Goal: Task Accomplishment & Management: Manage account settings

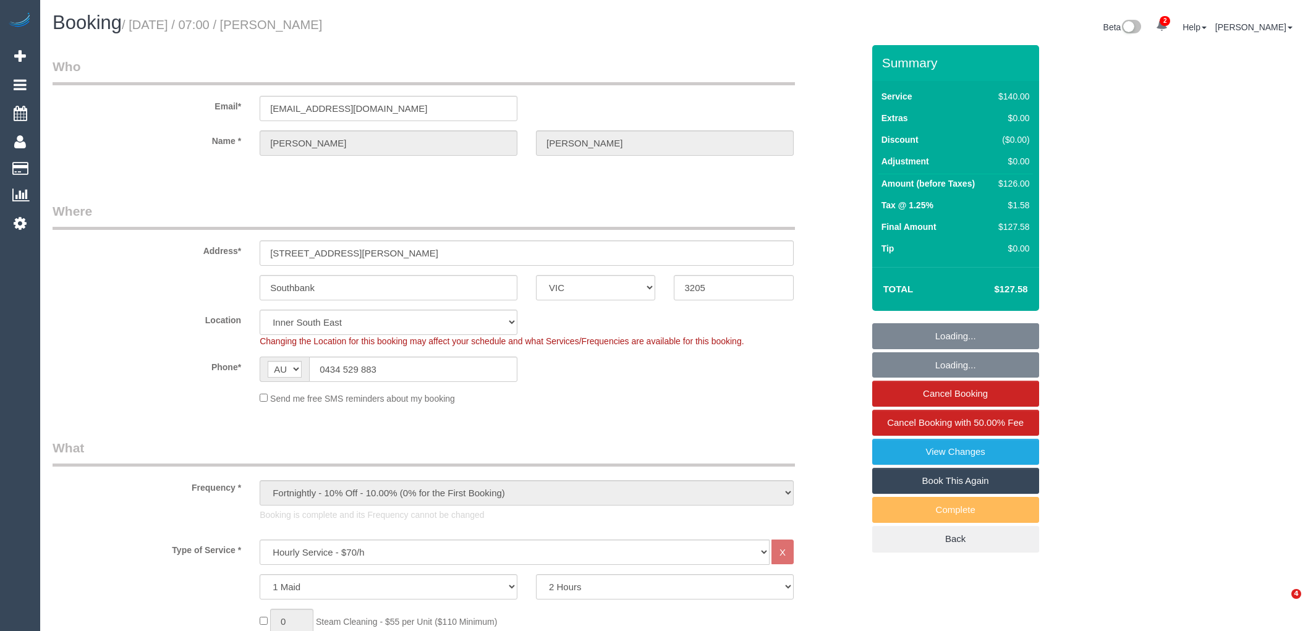
select select "VIC"
select select "number:28"
select select "number:14"
select select "number:18"
select select "number:22"
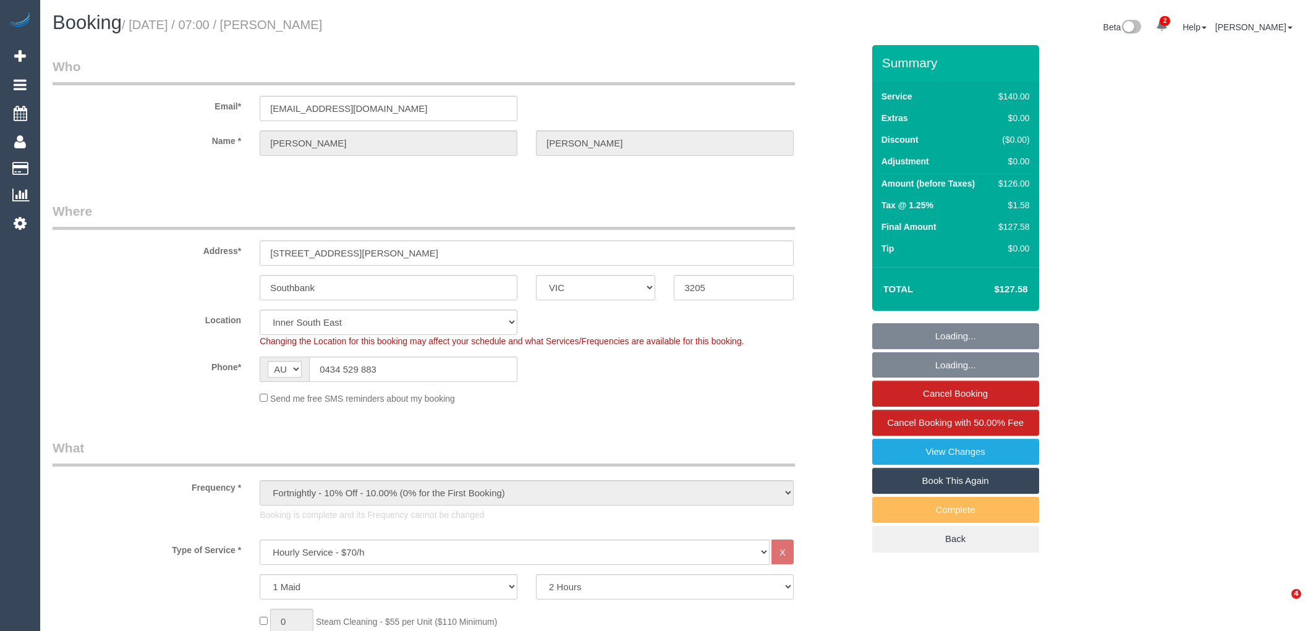
select select "number:34"
select select "number:26"
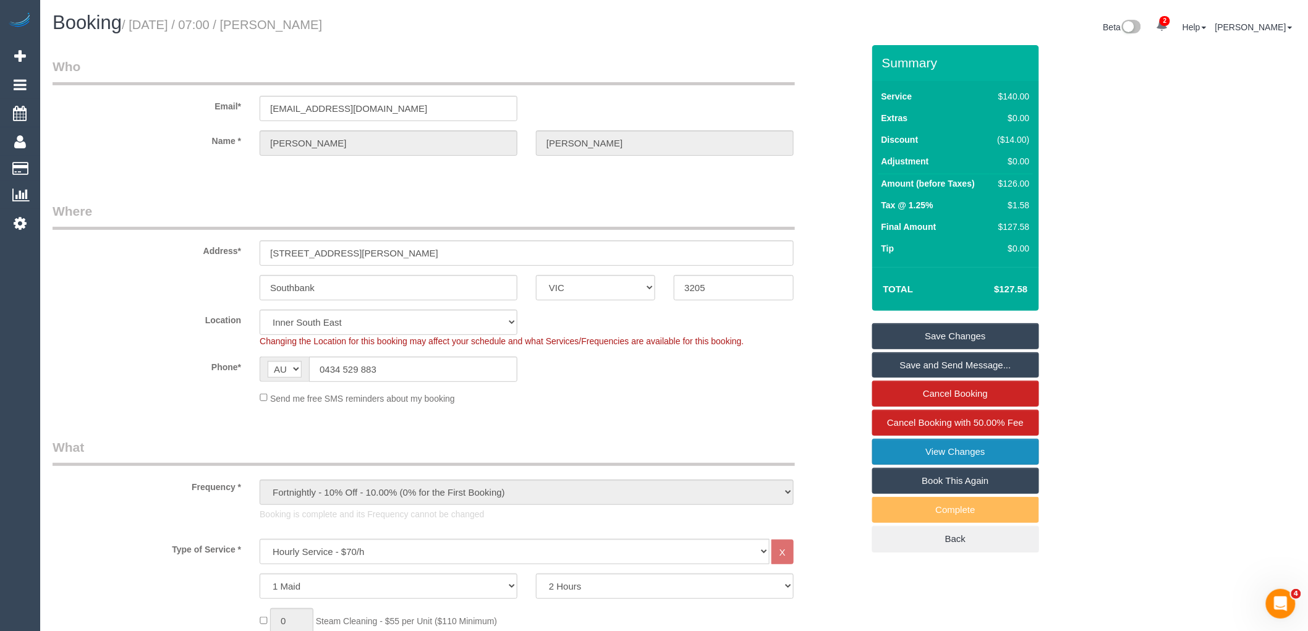
click at [974, 455] on link "View Changes" at bounding box center [955, 452] width 167 height 26
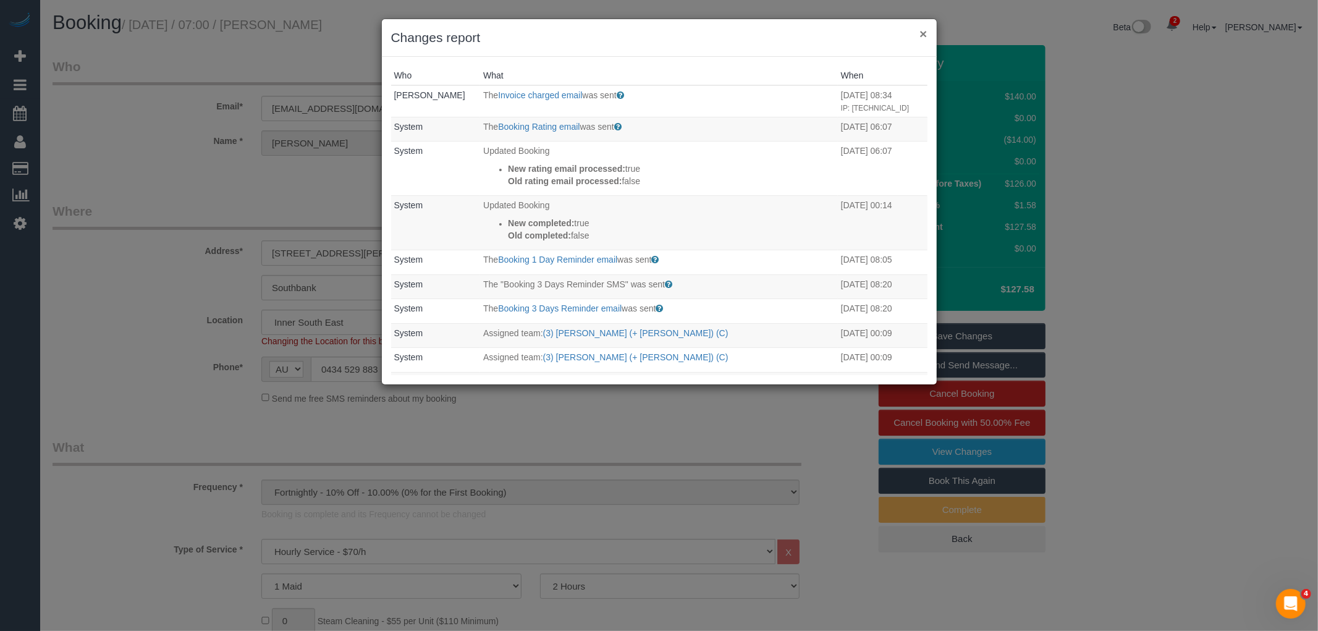
click at [922, 35] on button "×" at bounding box center [923, 33] width 7 height 13
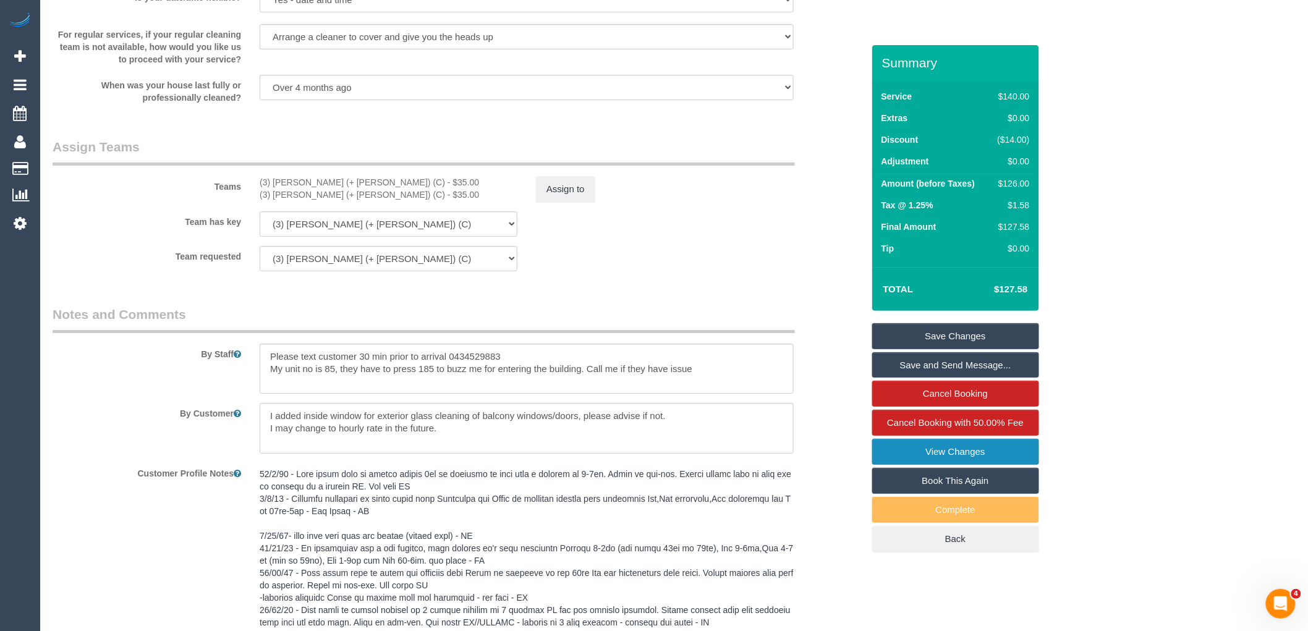
scroll to position [1642, 0]
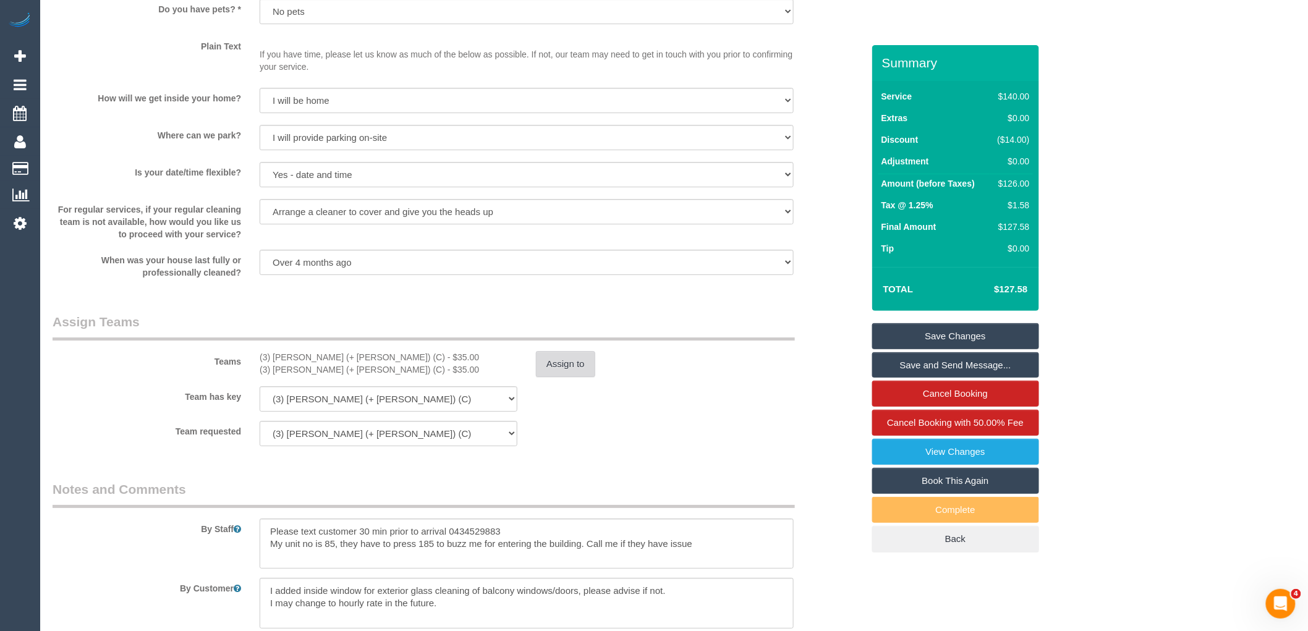
click at [582, 370] on button "Assign to" at bounding box center [565, 364] width 59 height 26
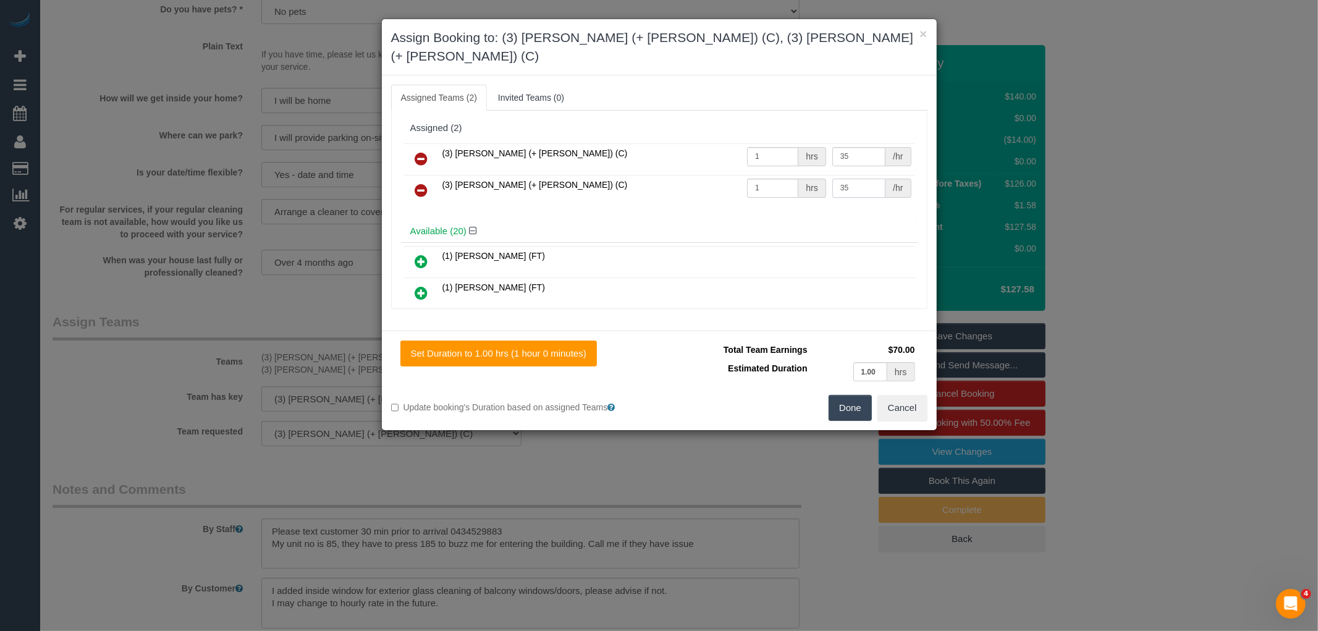
click at [850, 179] on input "35" at bounding box center [859, 188] width 53 height 19
type input "35.87"
click at [851, 395] on button "Done" at bounding box center [850, 408] width 43 height 26
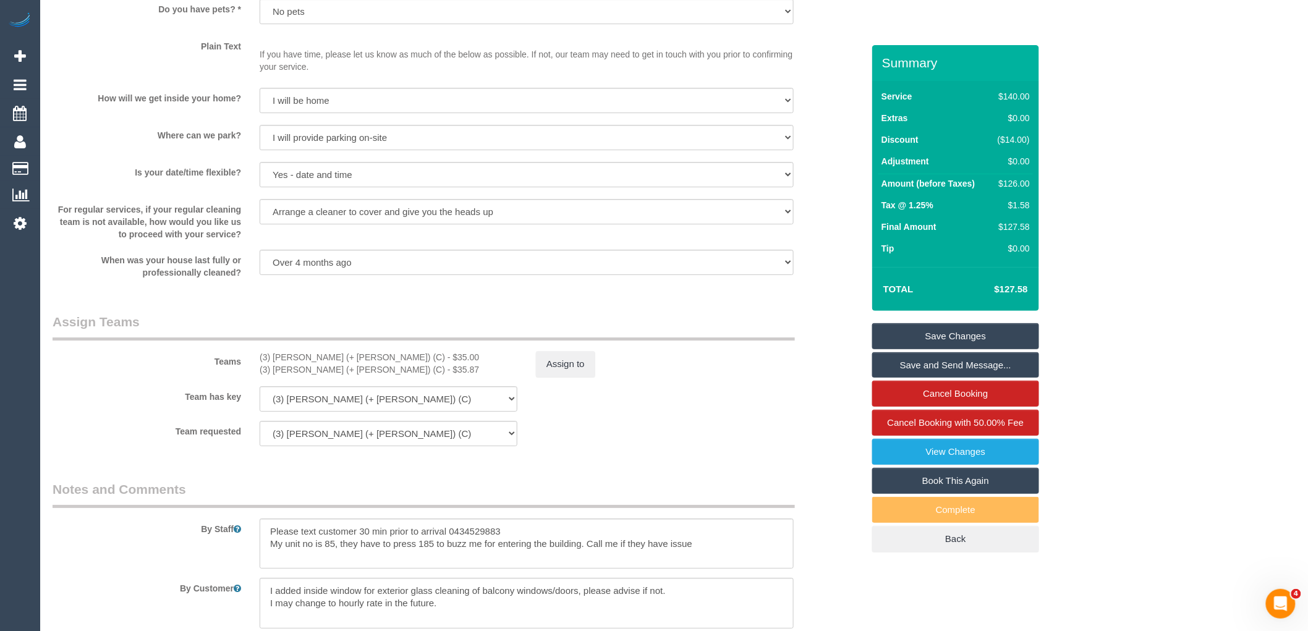
click at [960, 333] on link "Save Changes" at bounding box center [955, 336] width 167 height 26
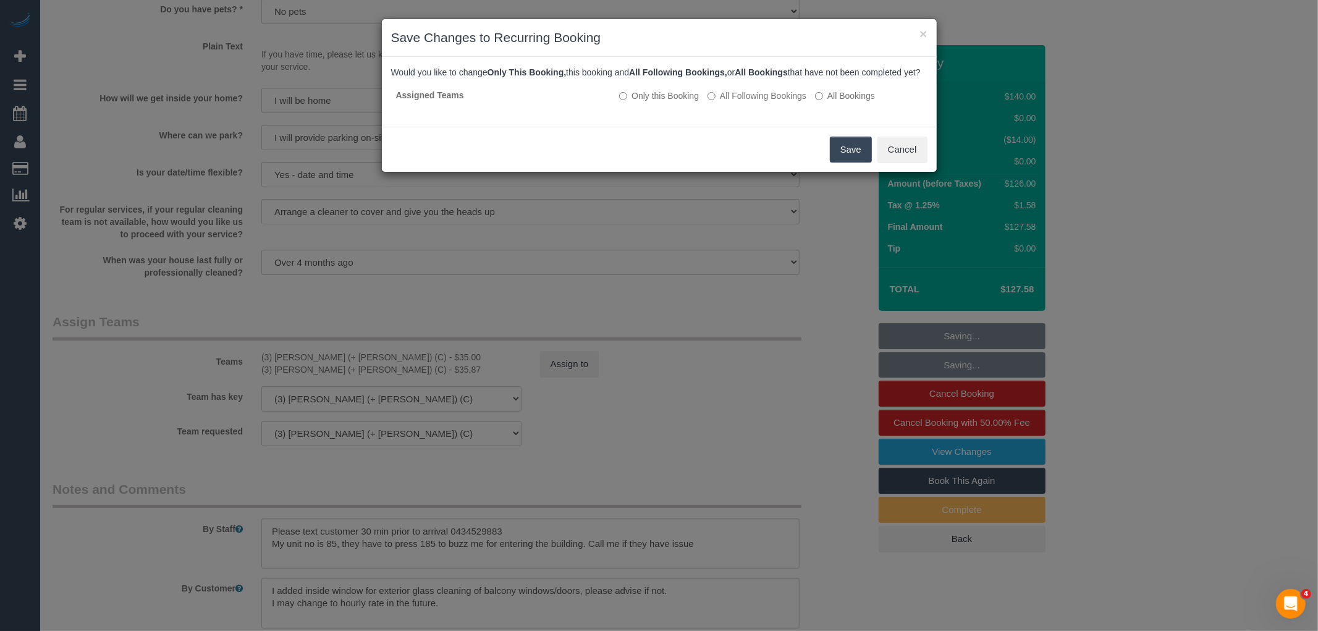
click at [855, 163] on button "Save" at bounding box center [851, 150] width 42 height 26
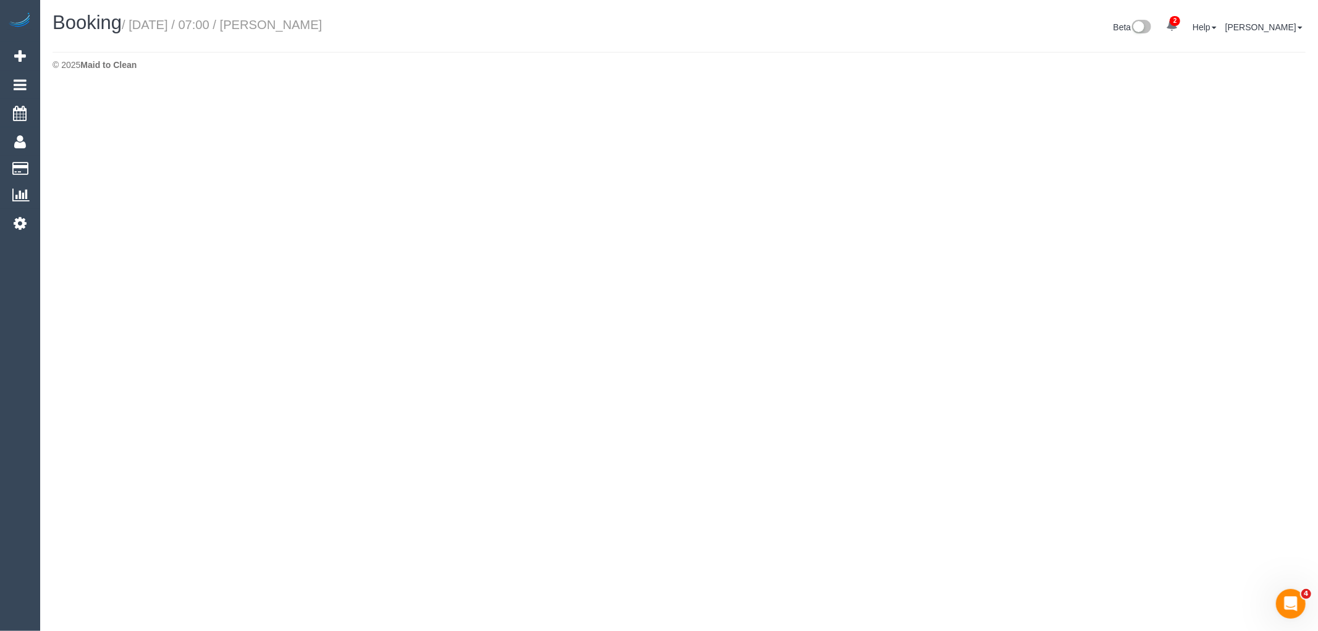
select select "VIC"
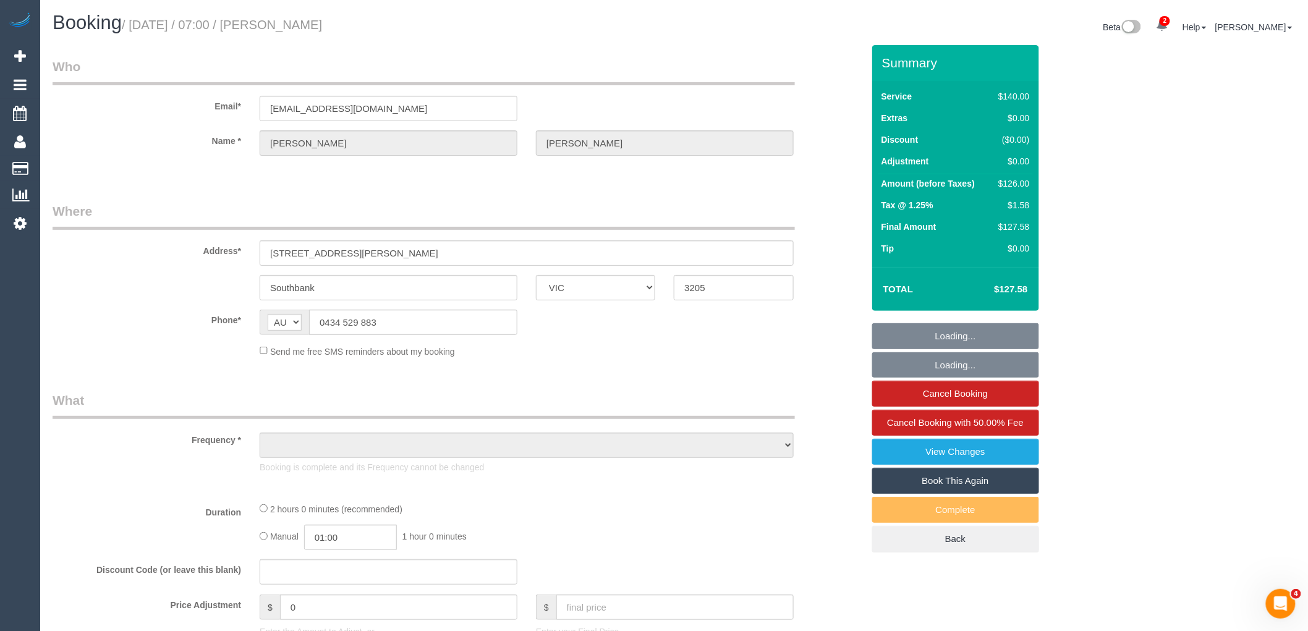
select select "string:stripe-pm_1Ledih2GScqysDRVSYQmfykY"
select select "number:28"
select select "number:14"
select select "number:18"
select select "number:22"
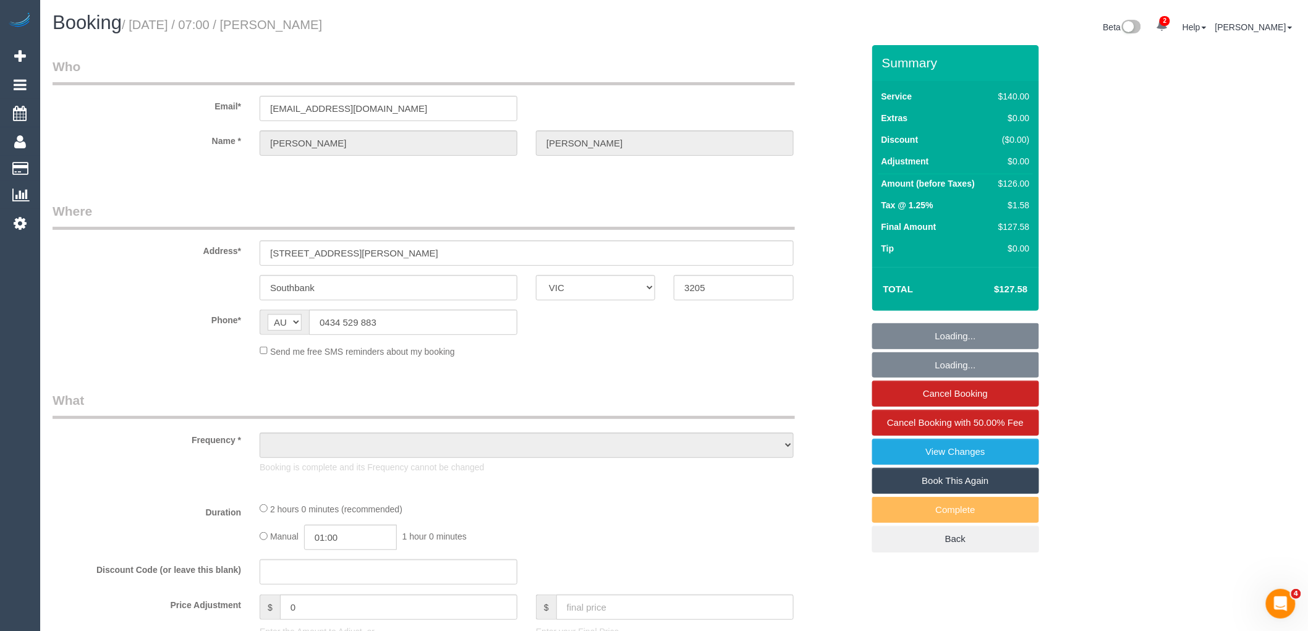
select select "number:34"
select select "number:26"
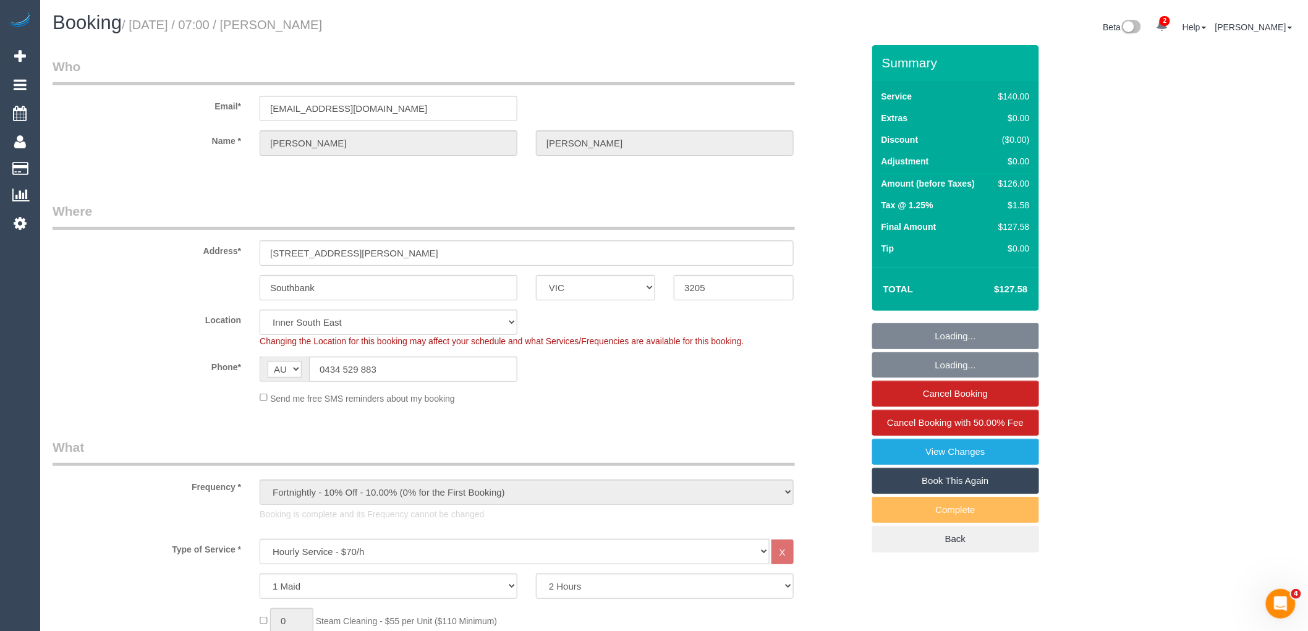
select select "object:5797"
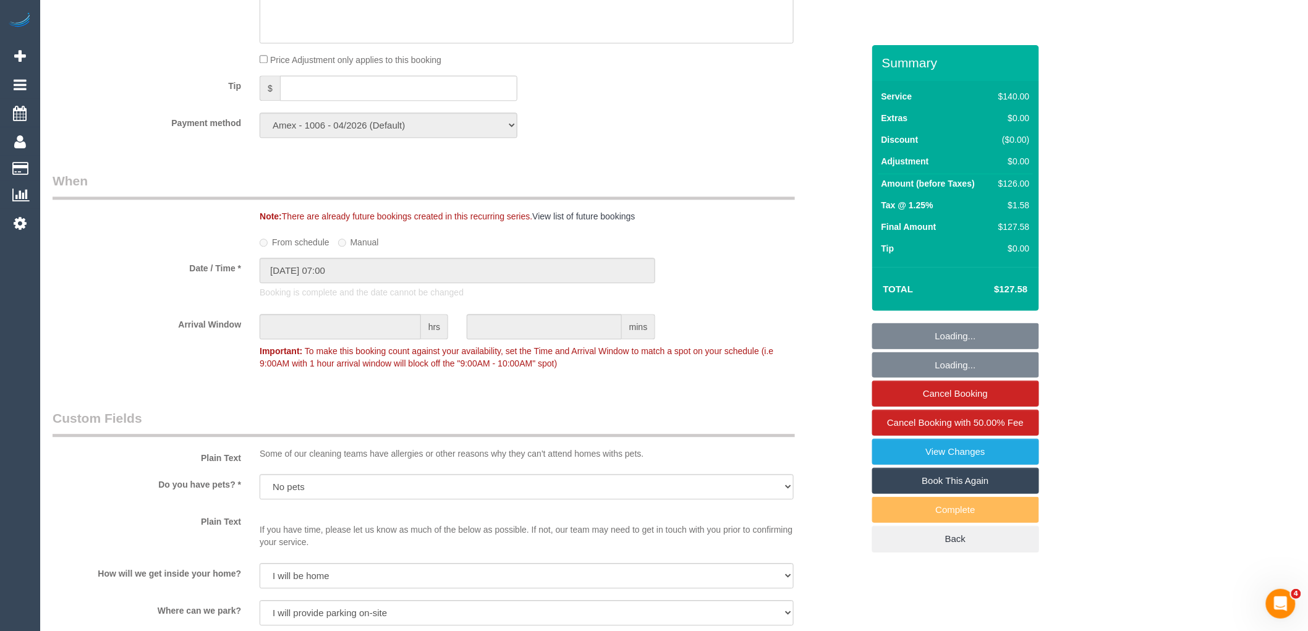
scroll to position [1648, 0]
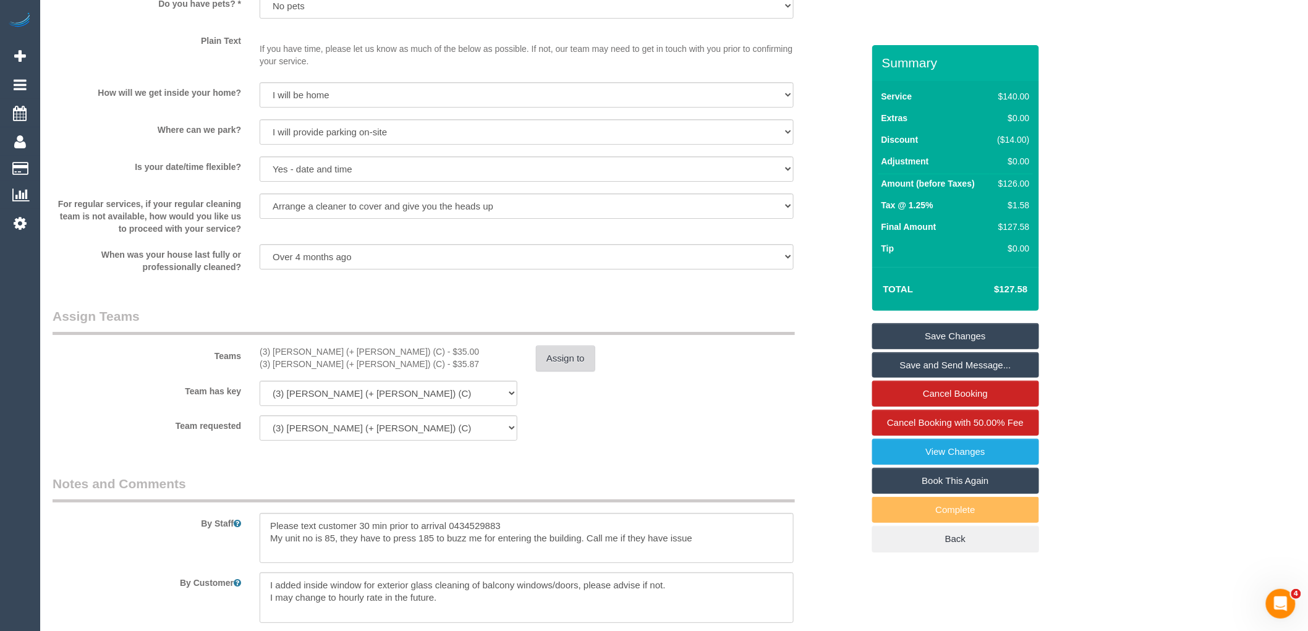
click at [572, 369] on button "Assign to" at bounding box center [565, 359] width 59 height 26
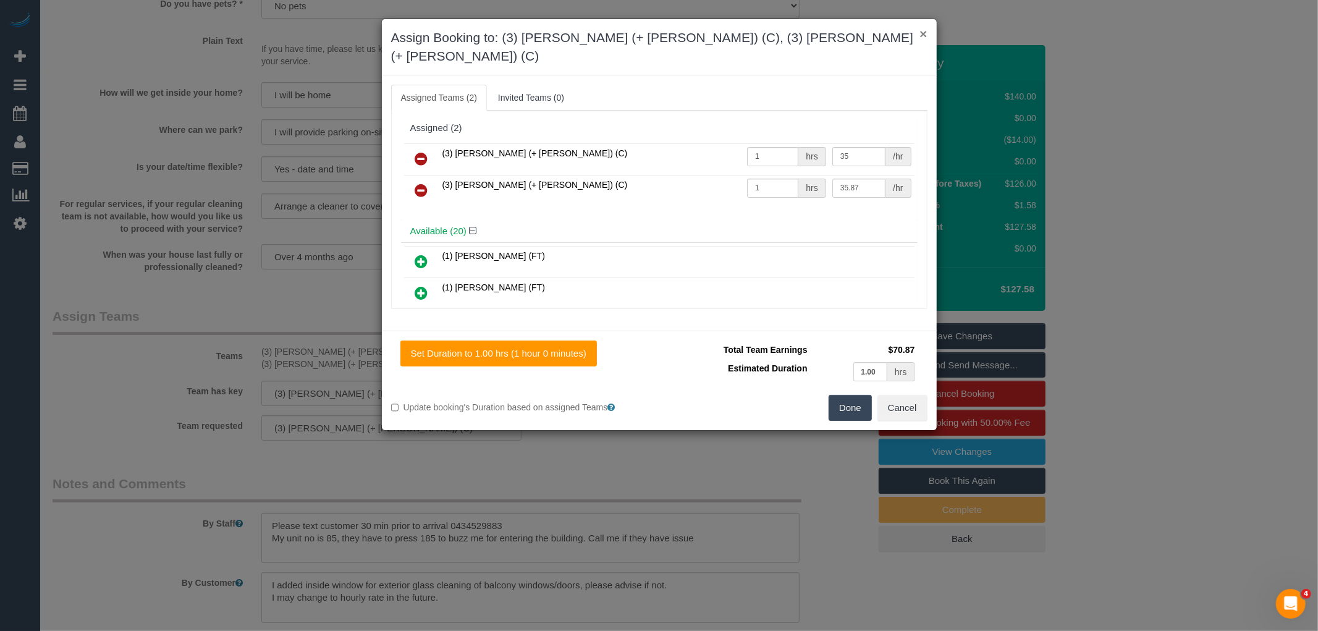
click at [923, 32] on button "×" at bounding box center [923, 33] width 7 height 13
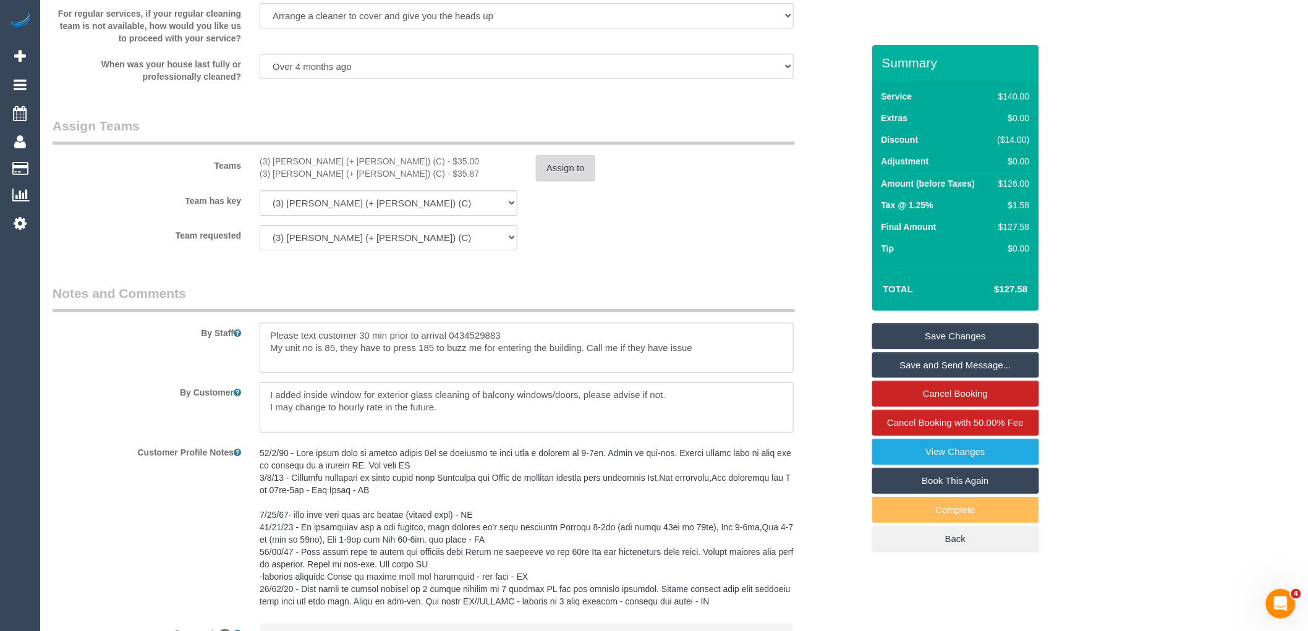
scroll to position [1986, 0]
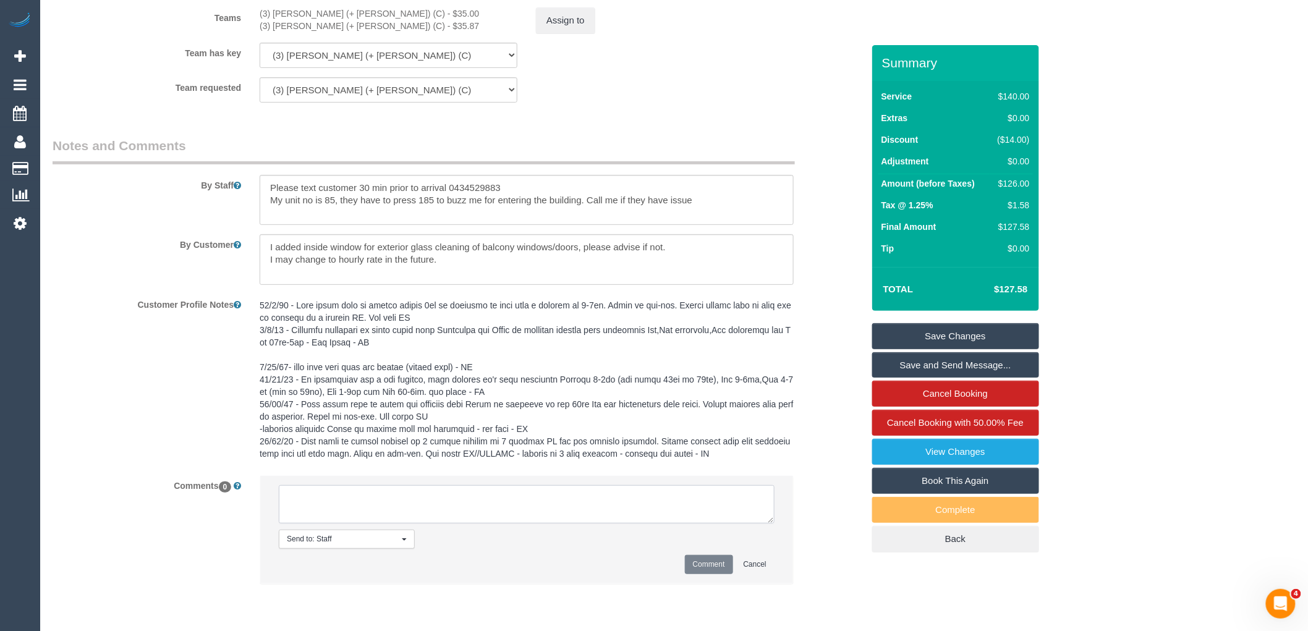
click at [439, 520] on textarea at bounding box center [527, 504] width 496 height 38
drag, startPoint x: 754, startPoint y: 519, endPoint x: 226, endPoint y: 515, distance: 528.5
click at [226, 515] on div "Comments 0 Send to: Staff Nothing selected Send to: Staff Send to: Customer Sen…" at bounding box center [457, 535] width 829 height 121
type textarea "[PERSON_NAME] paid 0.87 for parking - advised after customer was charged. [PERS…"
click at [724, 569] on button "Comment" at bounding box center [709, 564] width 48 height 19
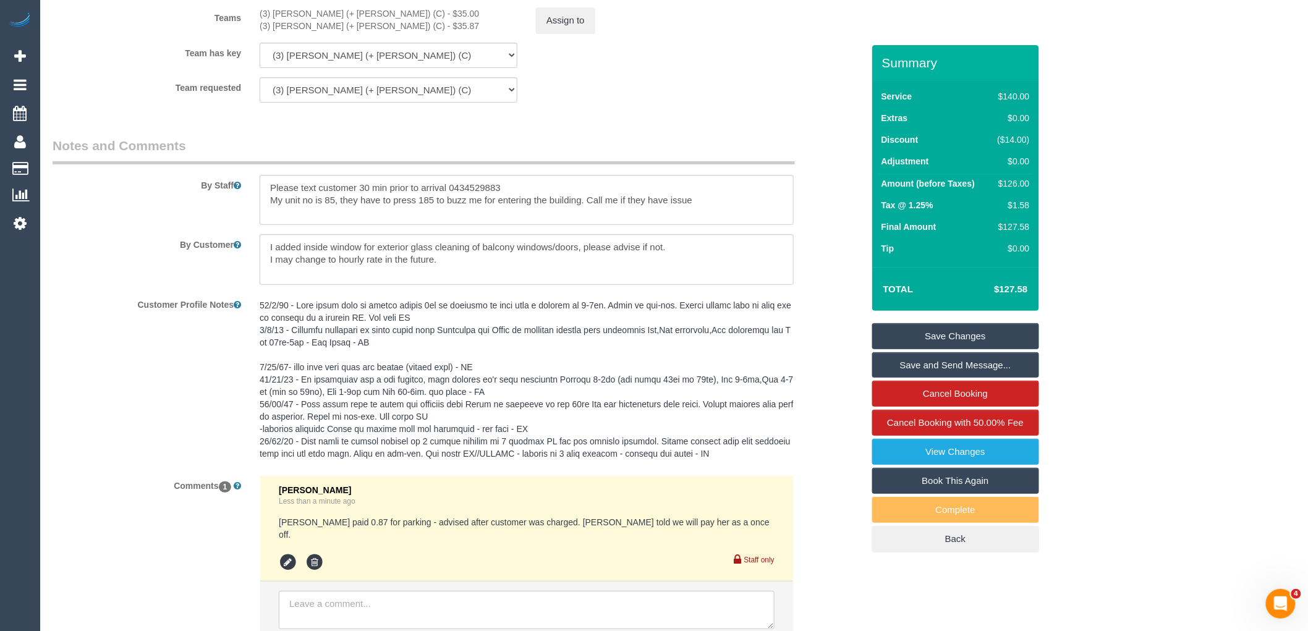
click at [995, 331] on link "Save Changes" at bounding box center [955, 336] width 167 height 26
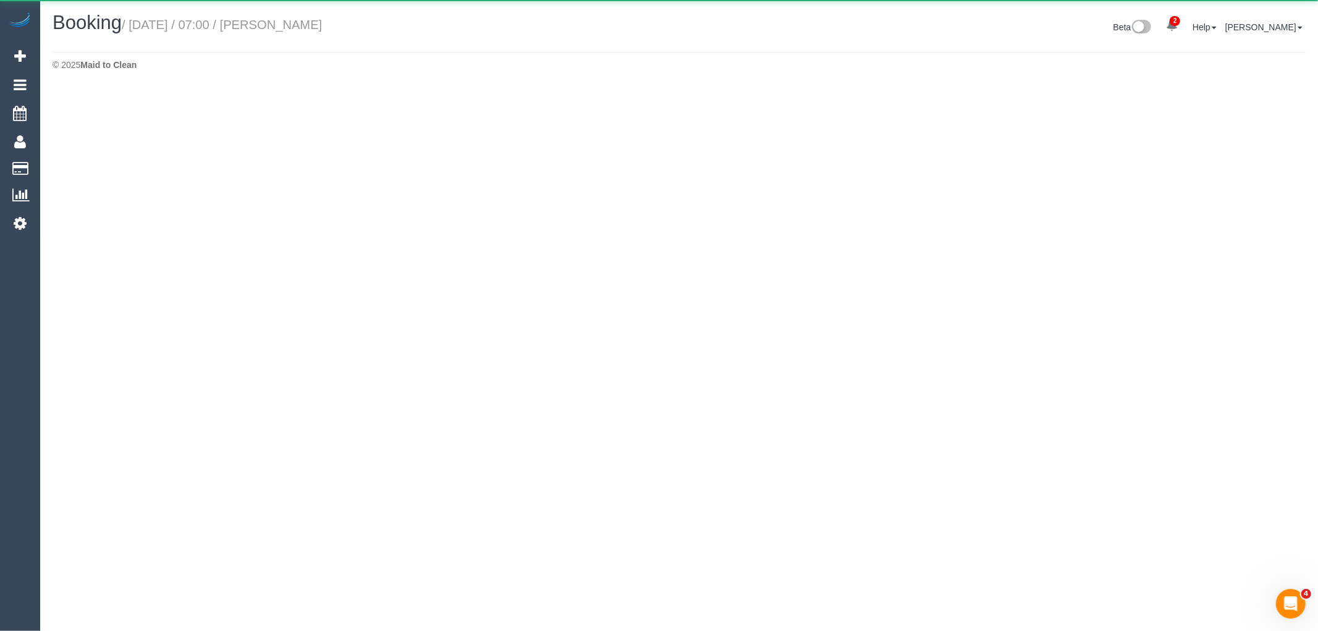
select select "VIC"
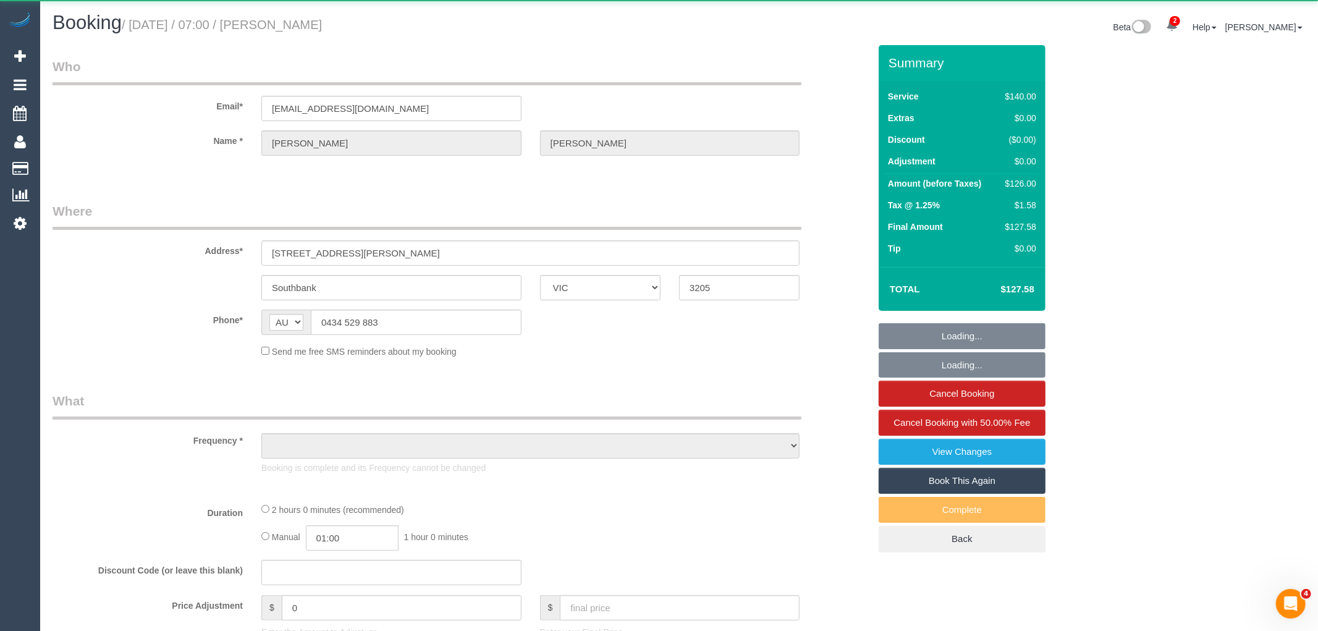
select select "object:9243"
select select "string:stripe-pm_1Ledih2GScqysDRVSYQmfykY"
select select "number:28"
select select "number:14"
select select "number:18"
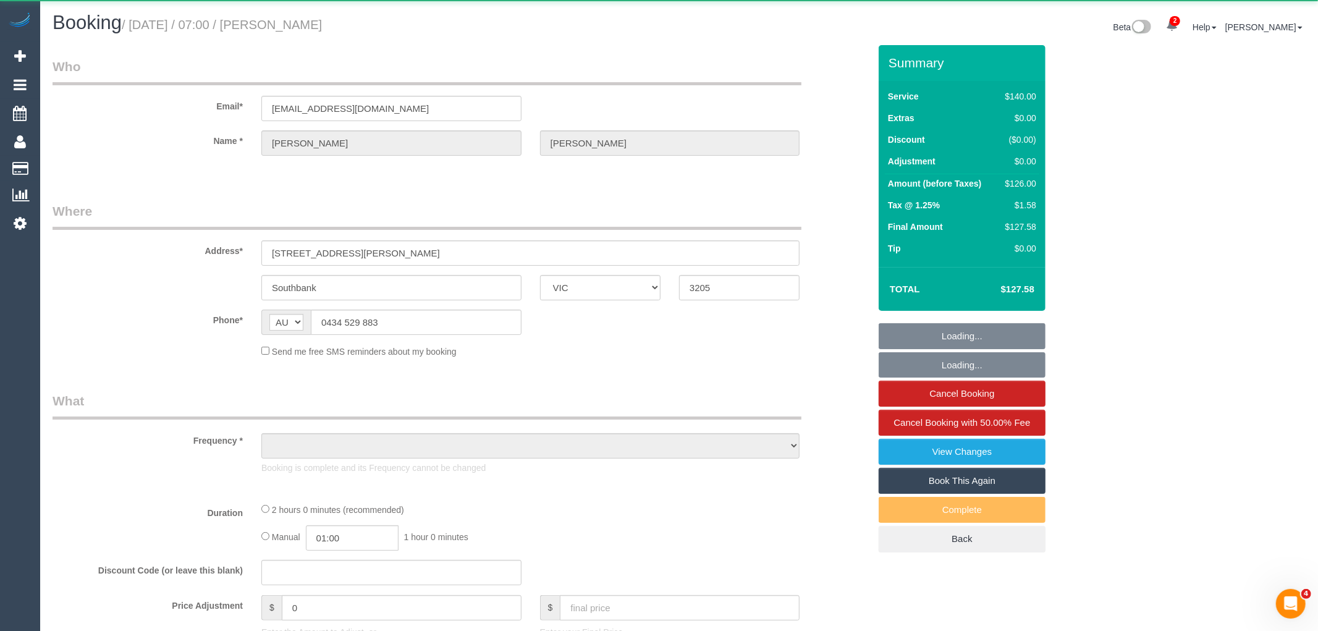
select select "number:22"
select select "number:34"
select select "number:26"
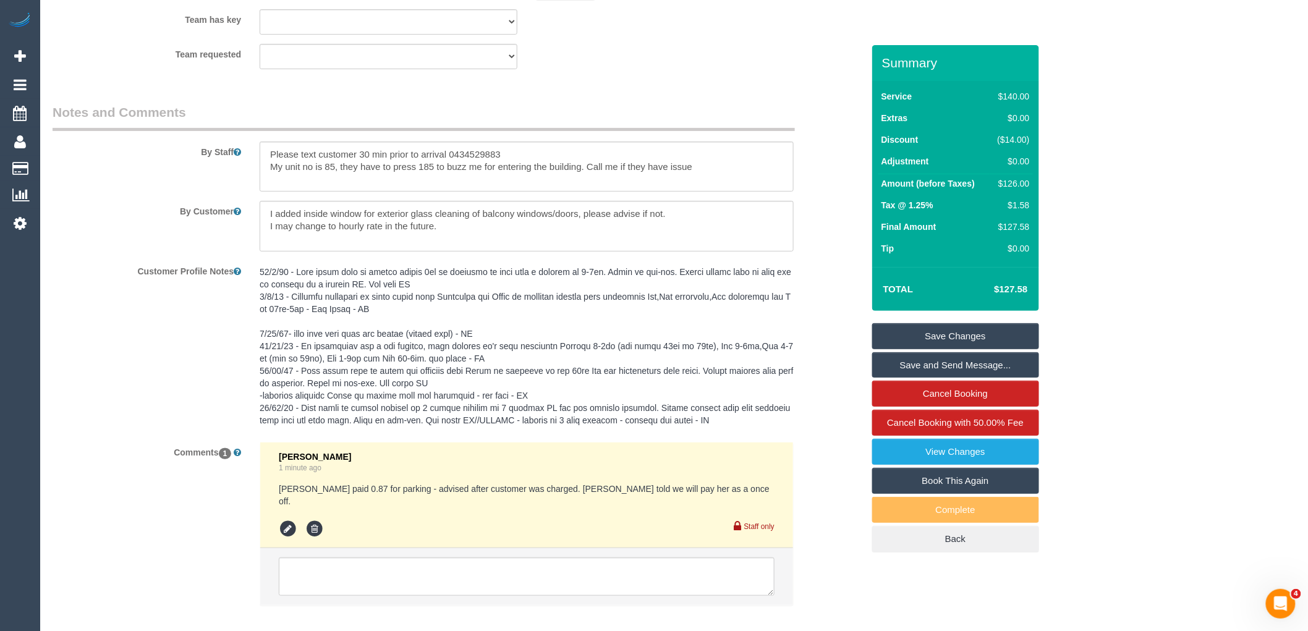
scroll to position [2079, 0]
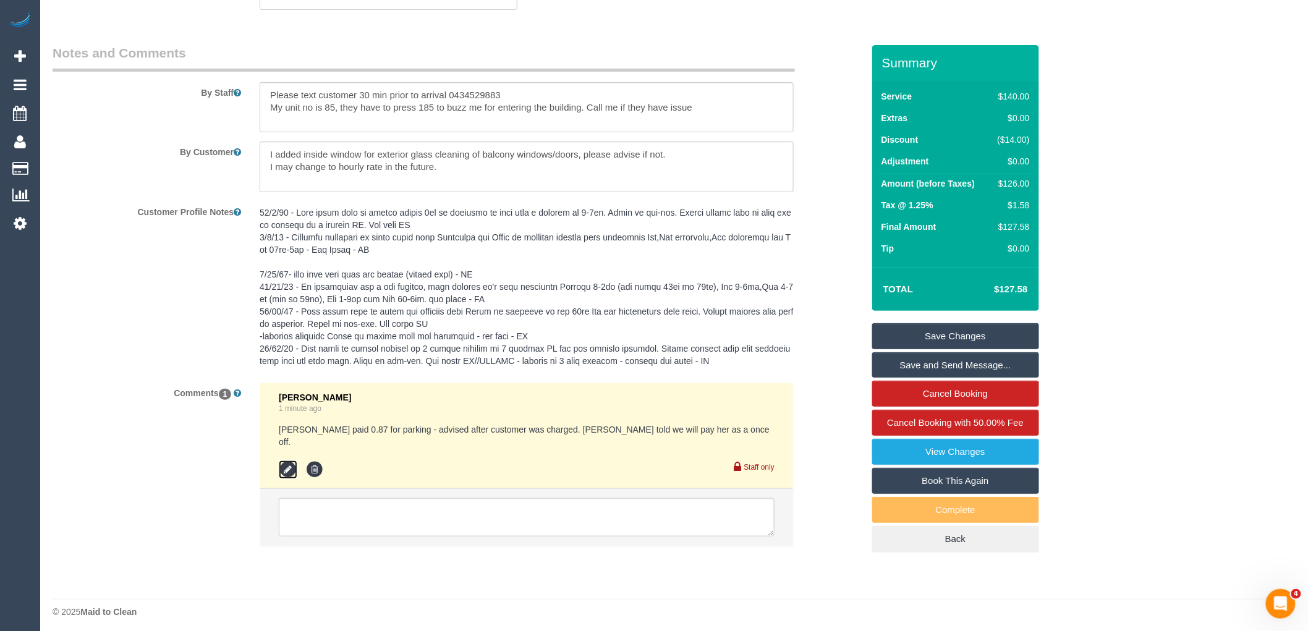
click at [281, 466] on icon at bounding box center [288, 469] width 19 height 19
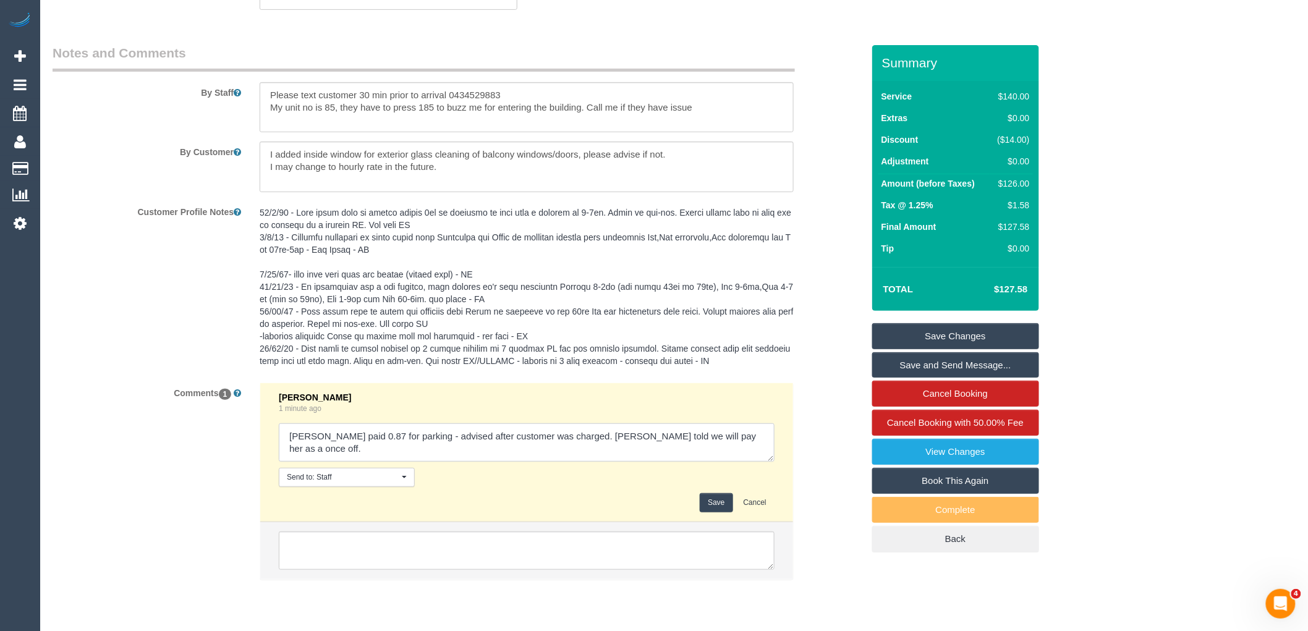
click at [747, 443] on textarea at bounding box center [527, 442] width 496 height 38
type textarea "Tania paid 0.87 for parking - advised after customer was charged. Tania told we…"
click at [734, 505] on div "Save Cancel" at bounding box center [527, 502] width 496 height 19
click at [721, 507] on button "Save" at bounding box center [716, 502] width 33 height 19
click at [1002, 329] on link "Save Changes" at bounding box center [955, 336] width 167 height 26
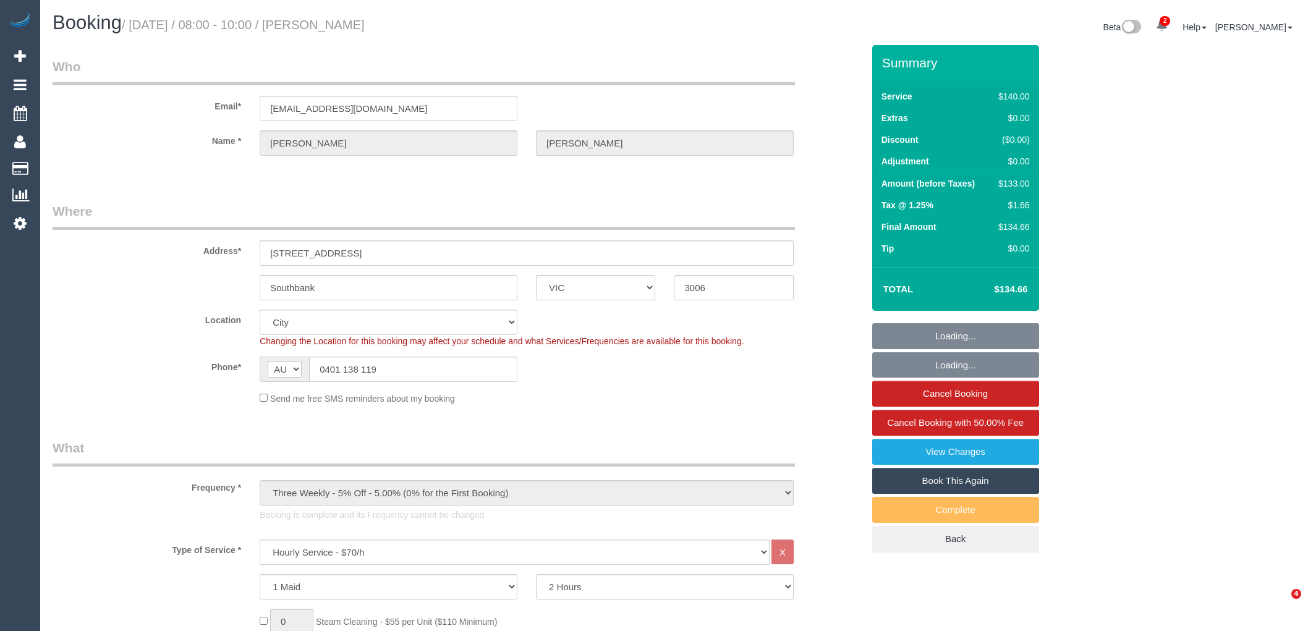
select select "VIC"
select select "number:28"
select select "number:14"
select select "number:20"
select select "number:24"
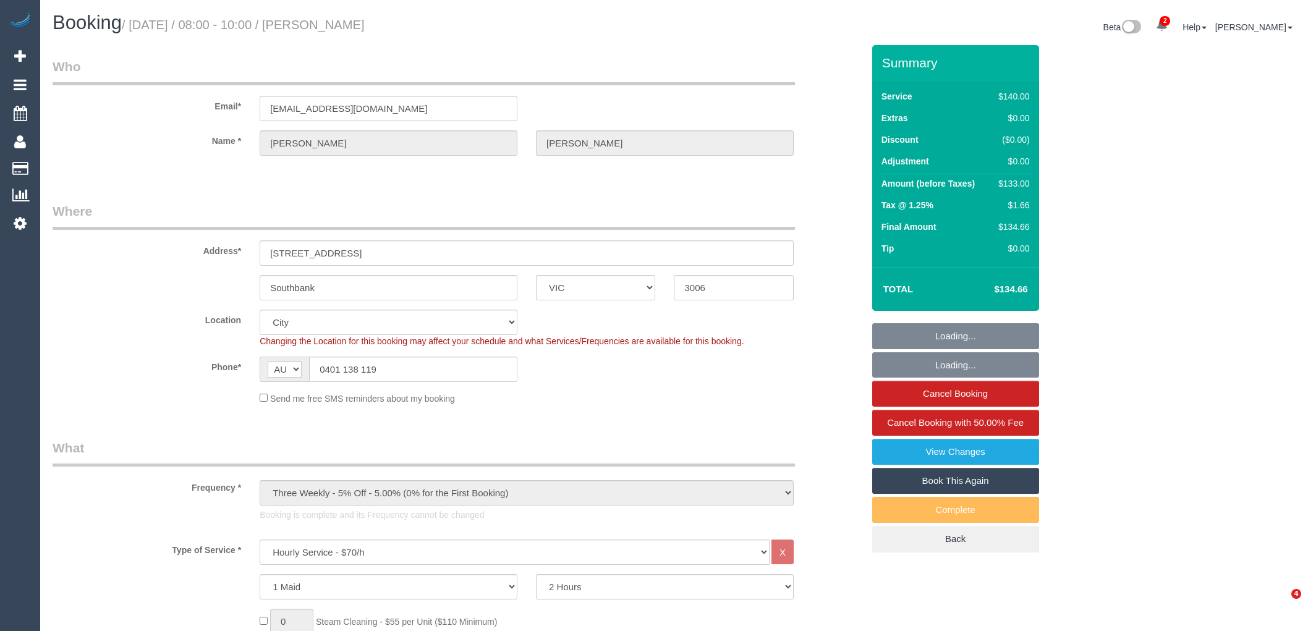
select select "number:35"
select select "number:12"
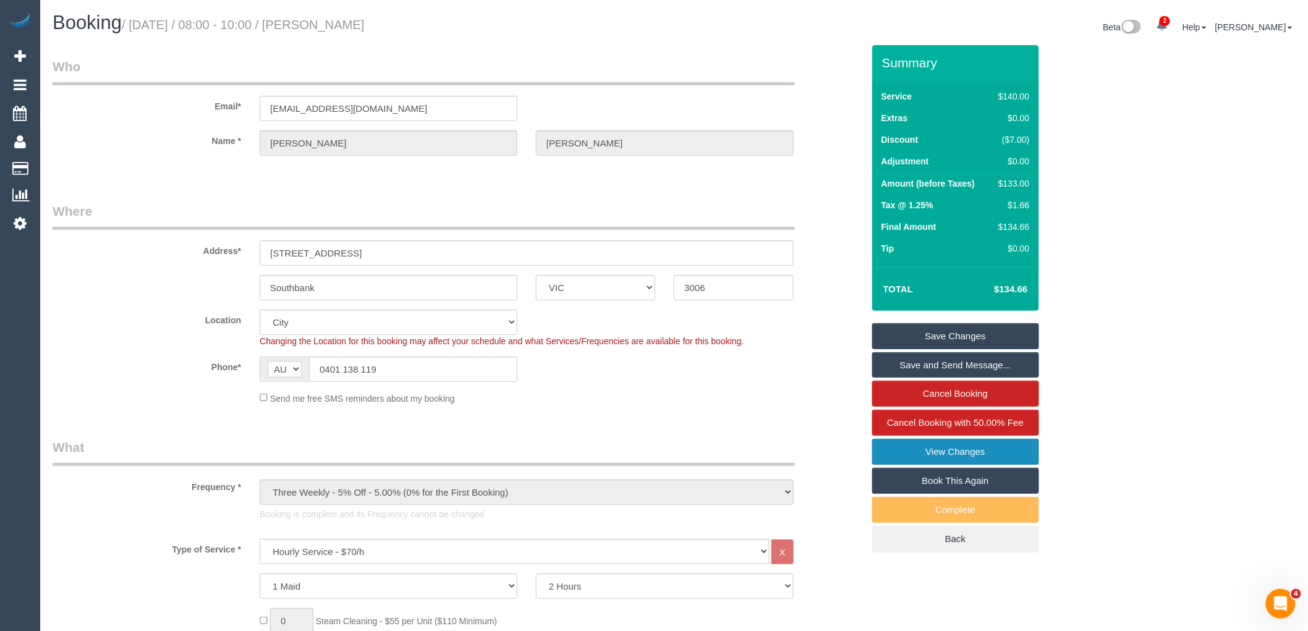
click at [960, 456] on link "View Changes" at bounding box center [955, 452] width 167 height 26
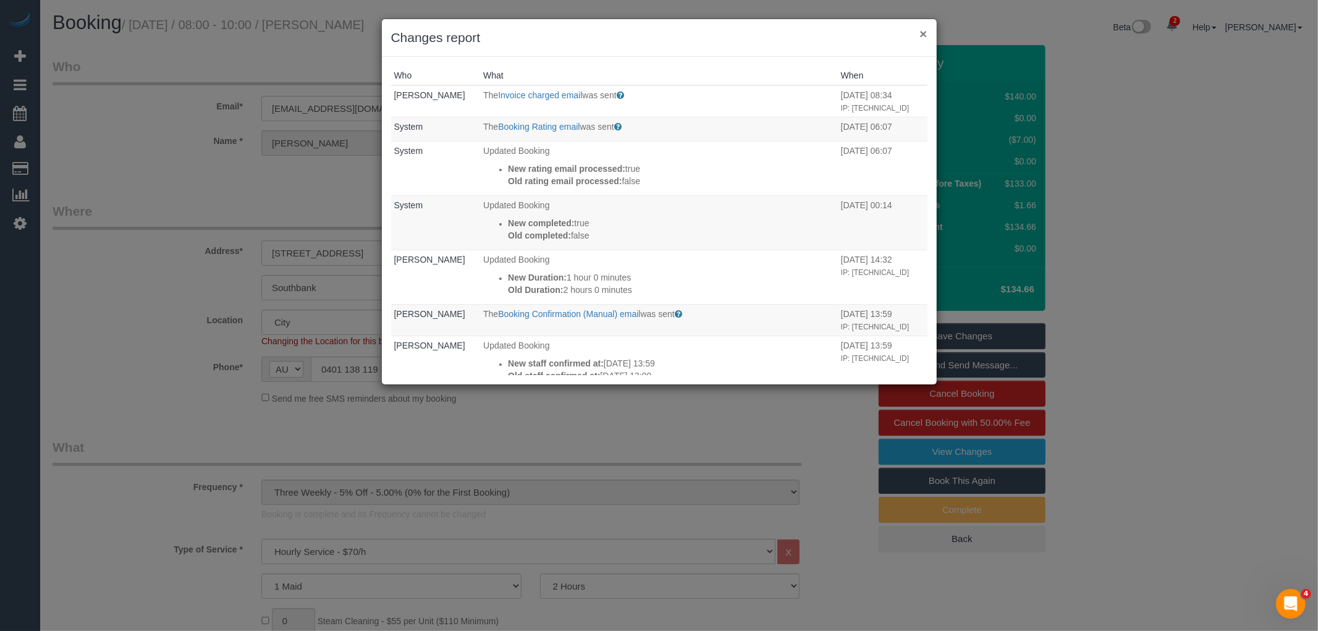
click at [926, 38] on button "×" at bounding box center [923, 33] width 7 height 13
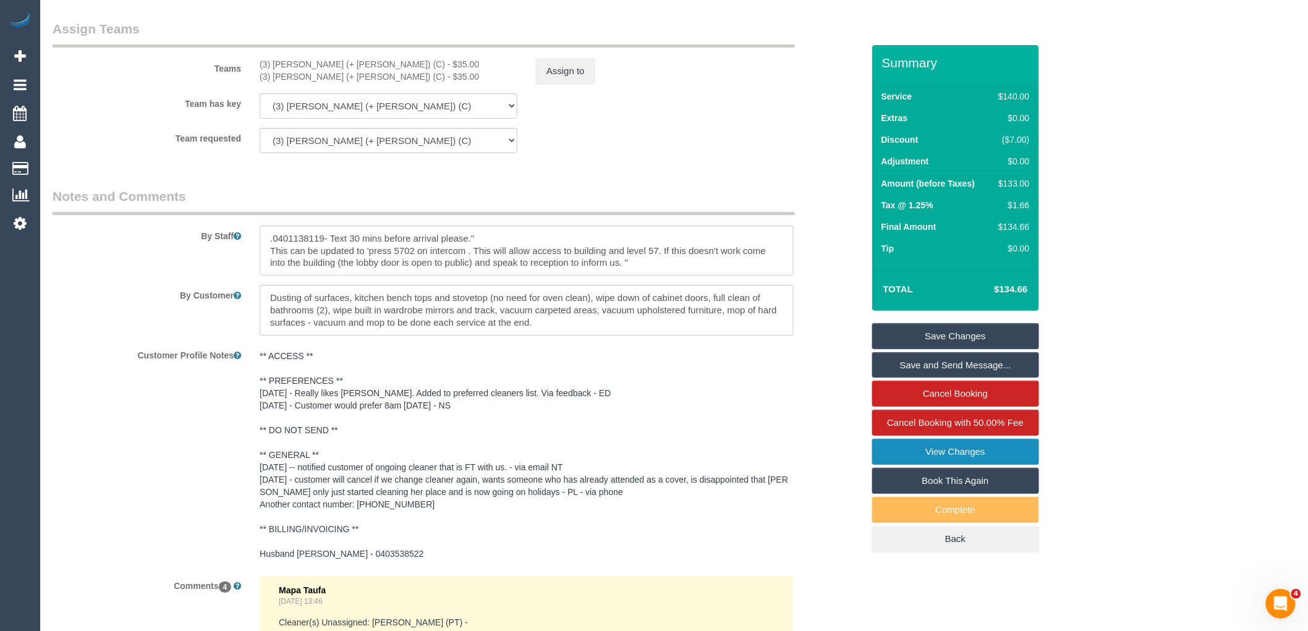
scroll to position [1785, 0]
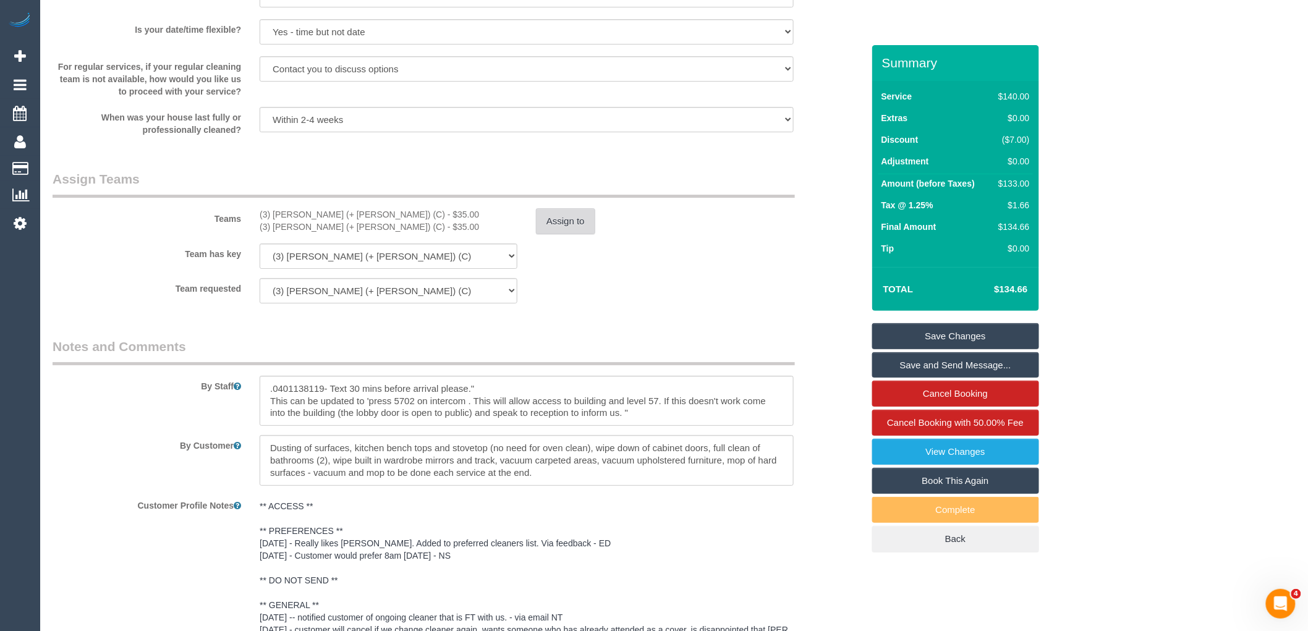
click at [563, 221] on button "Assign to" at bounding box center [565, 221] width 59 height 26
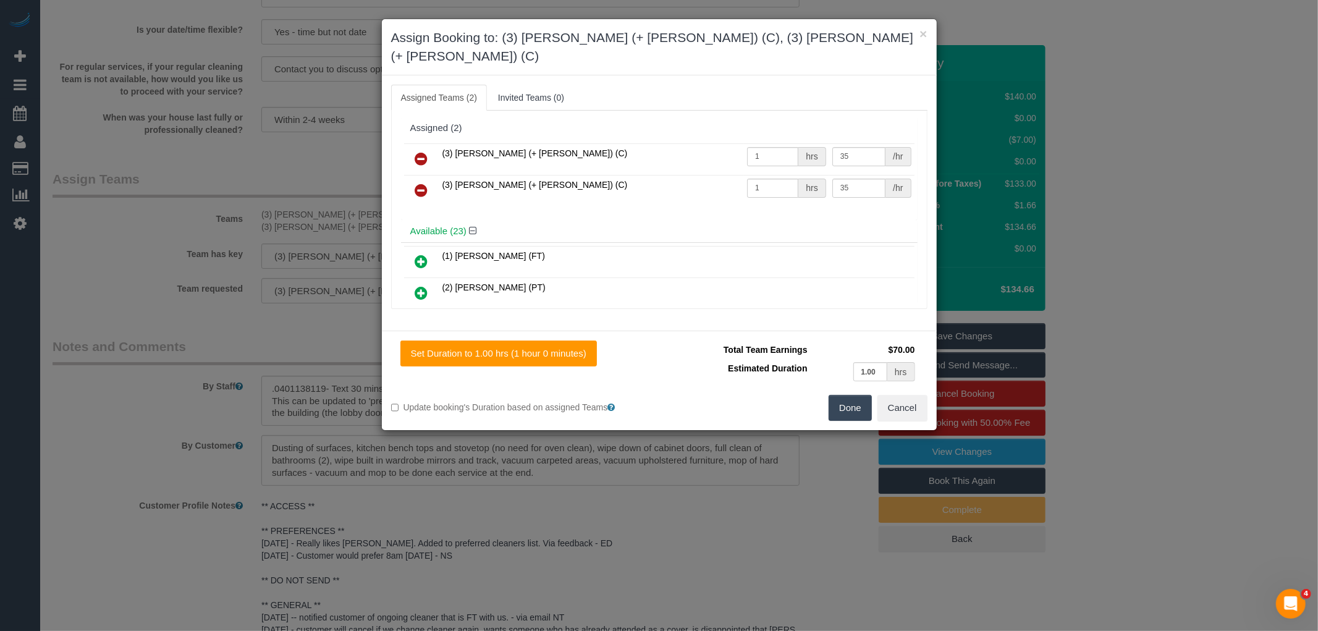
click at [829, 186] on td "35 /hr" at bounding box center [871, 191] width 85 height 32
drag, startPoint x: 874, startPoint y: 163, endPoint x: 808, endPoint y: 163, distance: 66.1
click at [808, 175] on tr "(3) [PERSON_NAME] (+ [PERSON_NAME]) (C) 1 hrs 35 /hr" at bounding box center [659, 191] width 511 height 32
type input "43.99"
click at [844, 395] on button "Done" at bounding box center [850, 408] width 43 height 26
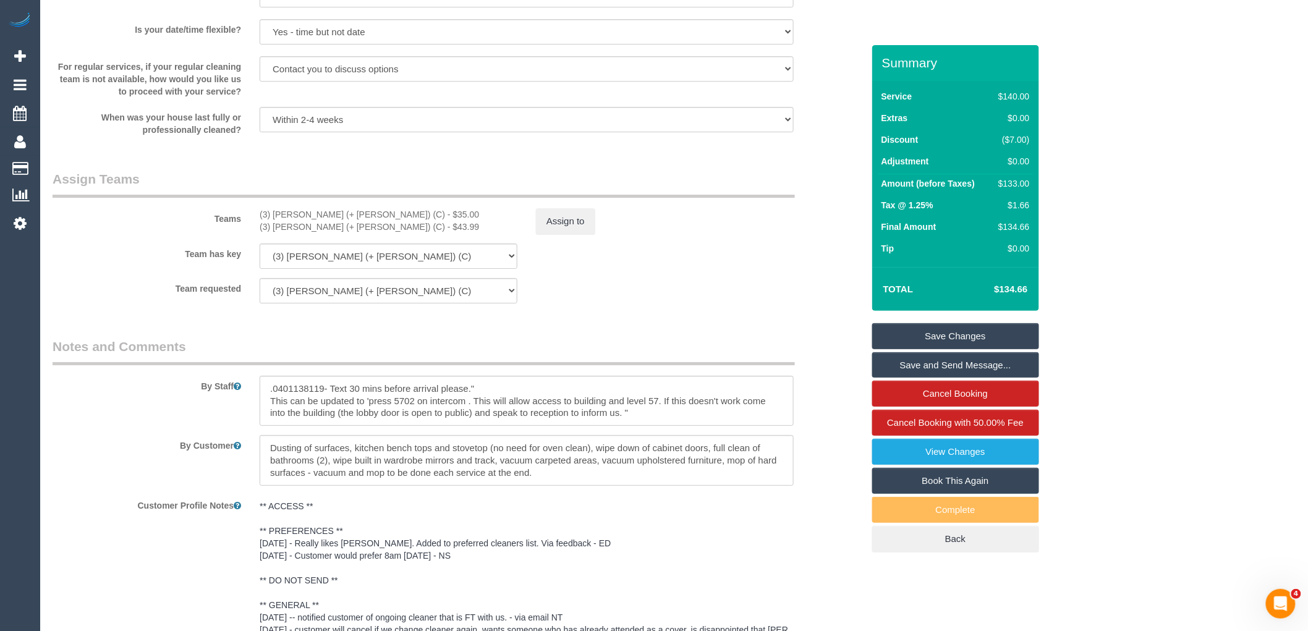
click at [981, 328] on link "Save Changes" at bounding box center [955, 336] width 167 height 26
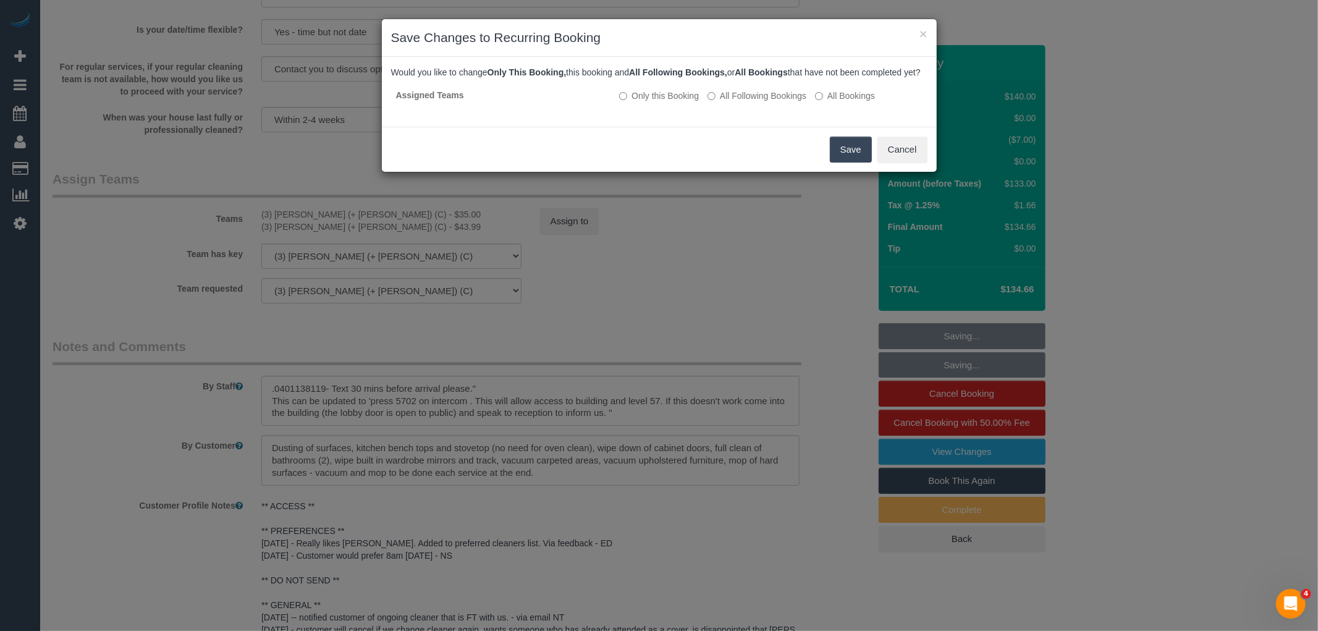
click at [853, 163] on button "Save" at bounding box center [851, 150] width 42 height 26
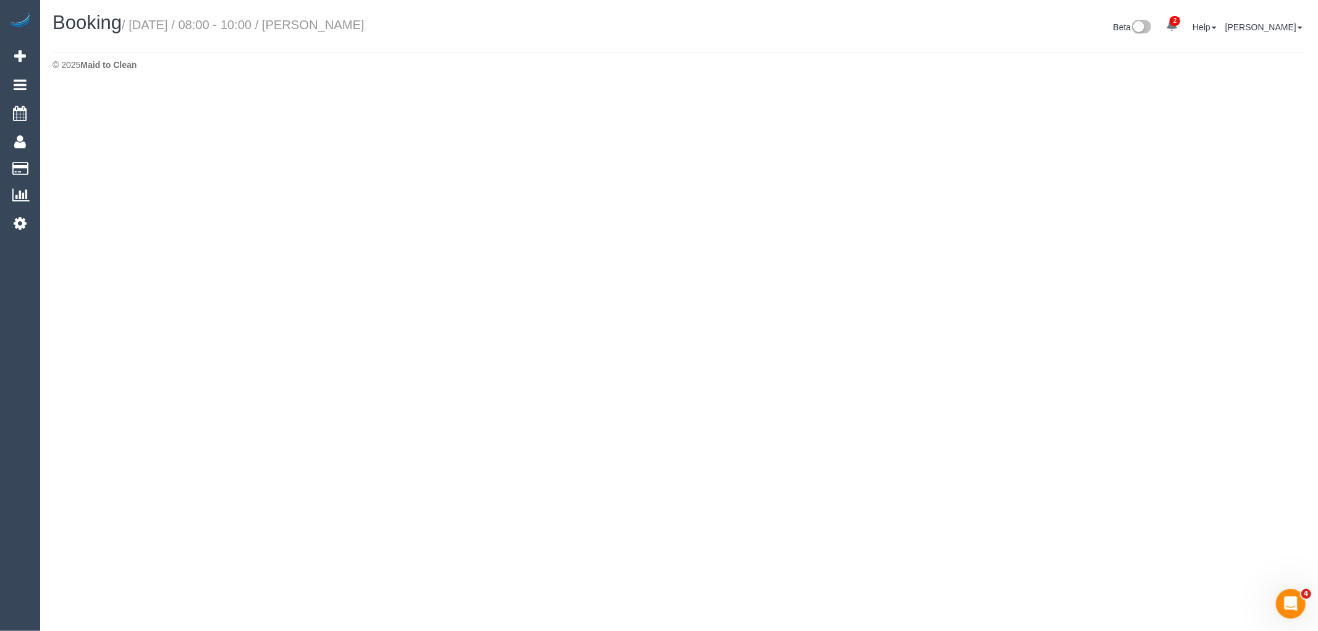
select select "VIC"
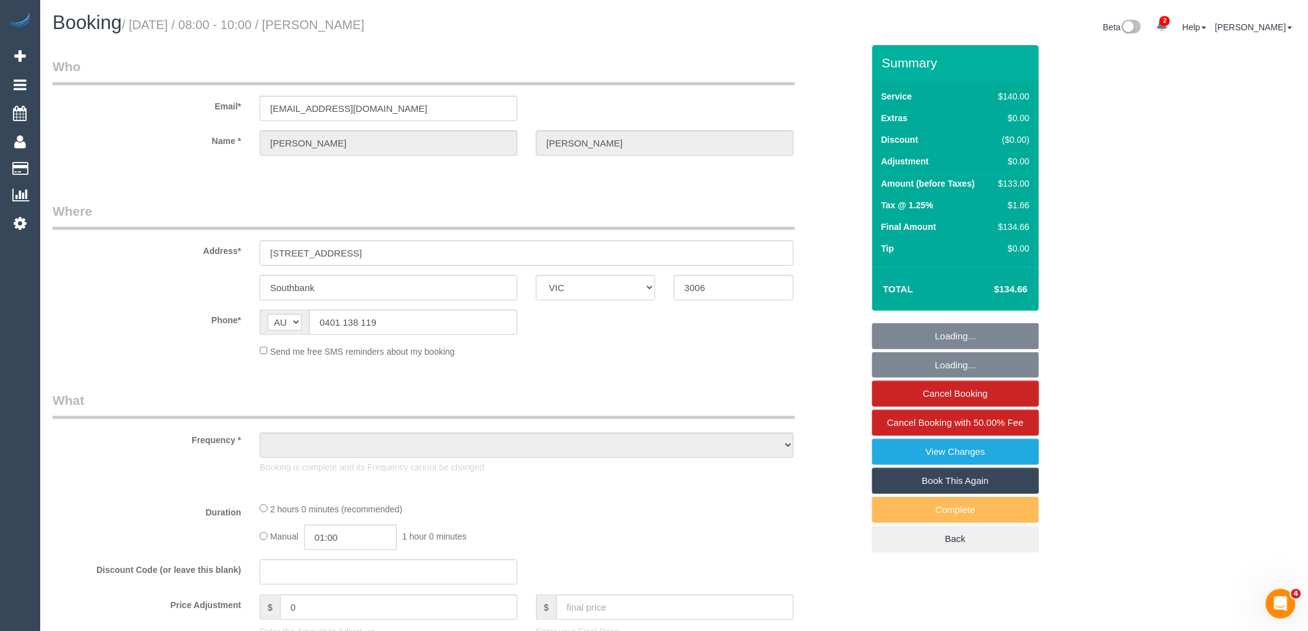
select select "object:4370"
select select "string:stripe-pm_1MKWMW2GScqysDRVc5rmOdac"
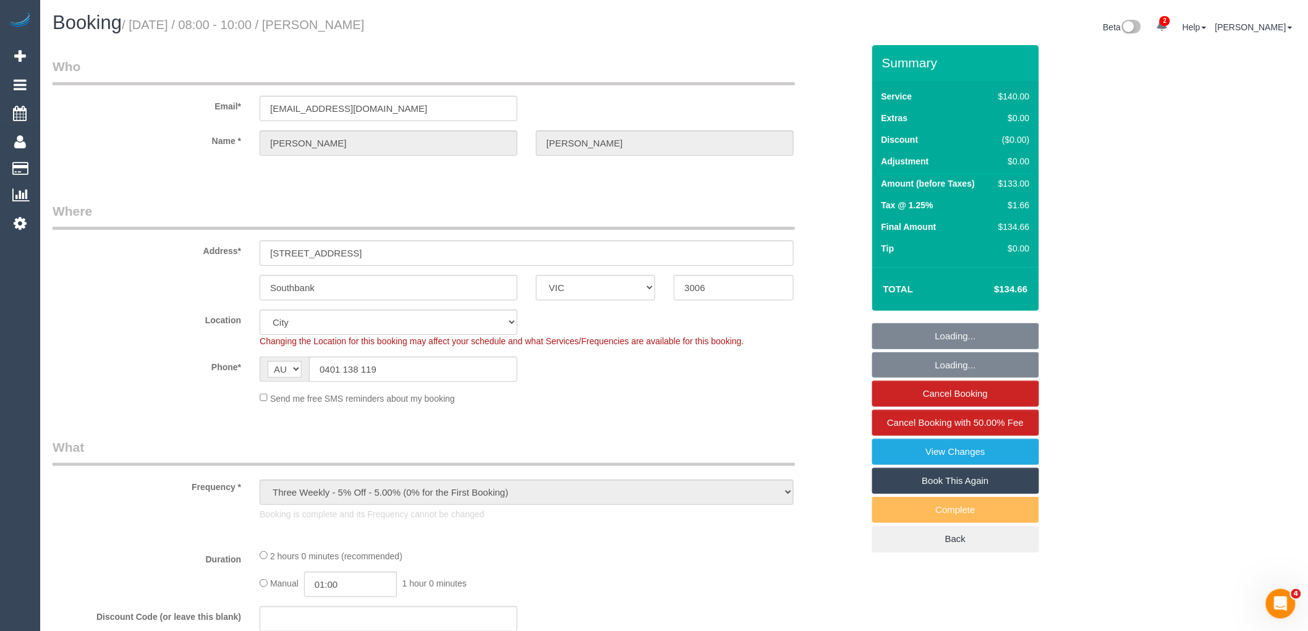
select select "object:4523"
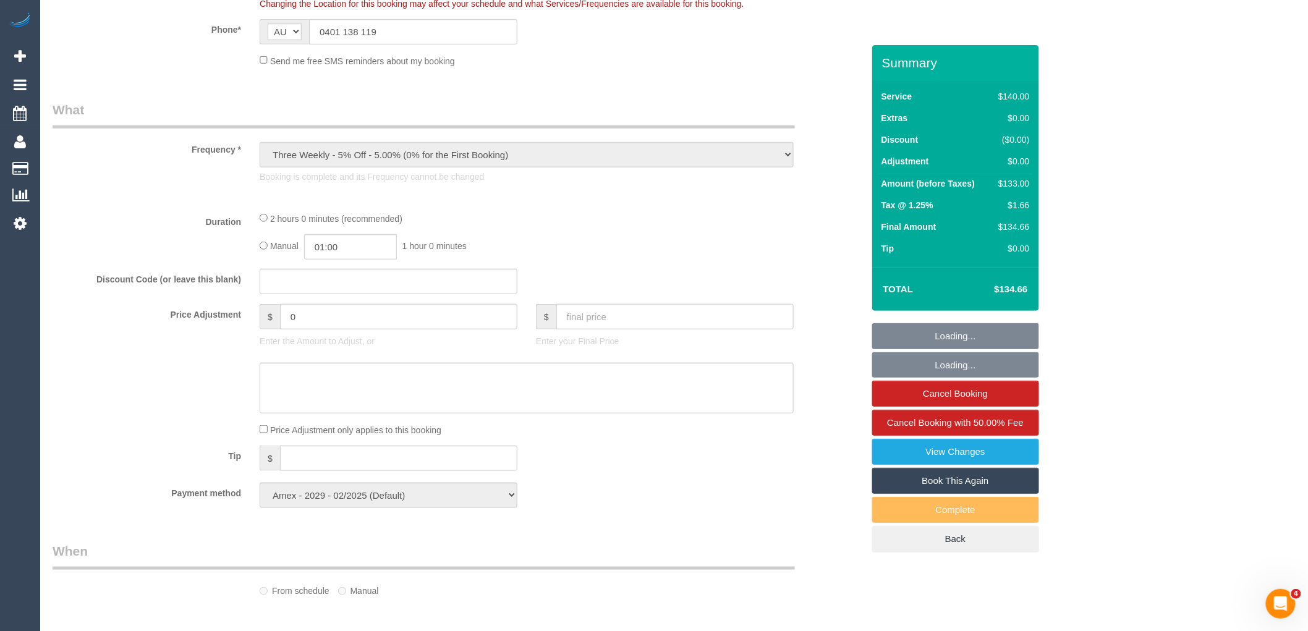
select select "number:28"
select select "number:14"
select select "number:20"
select select "number:24"
select select "number:35"
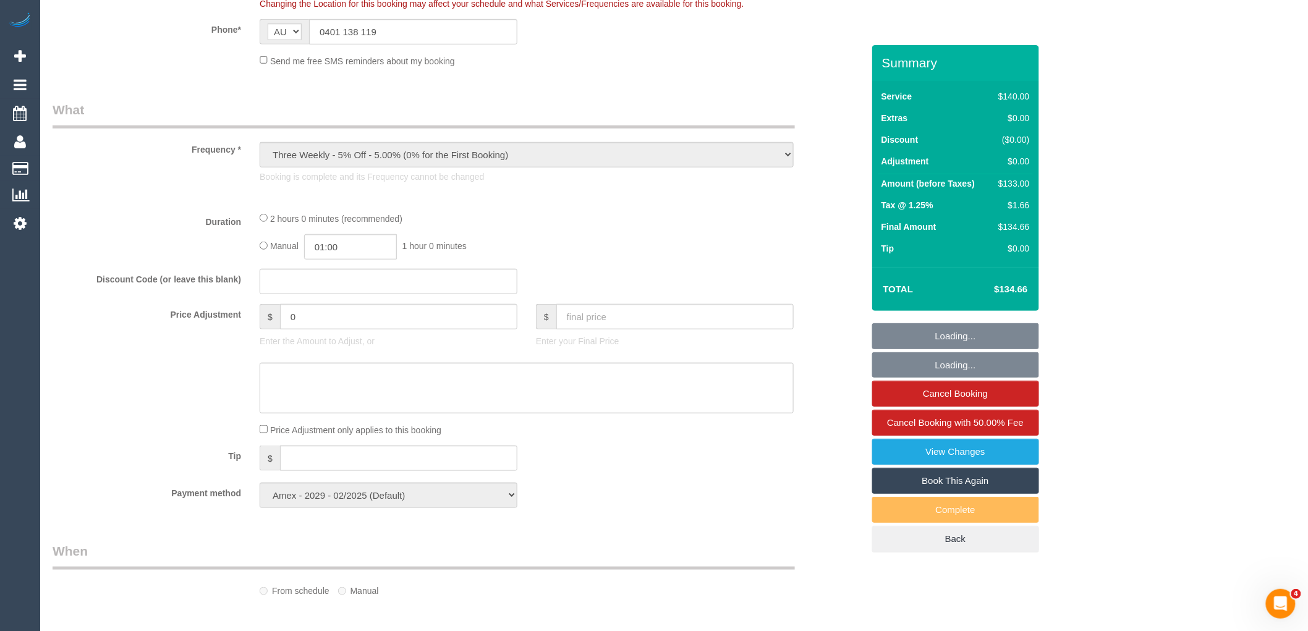
select select "number:12"
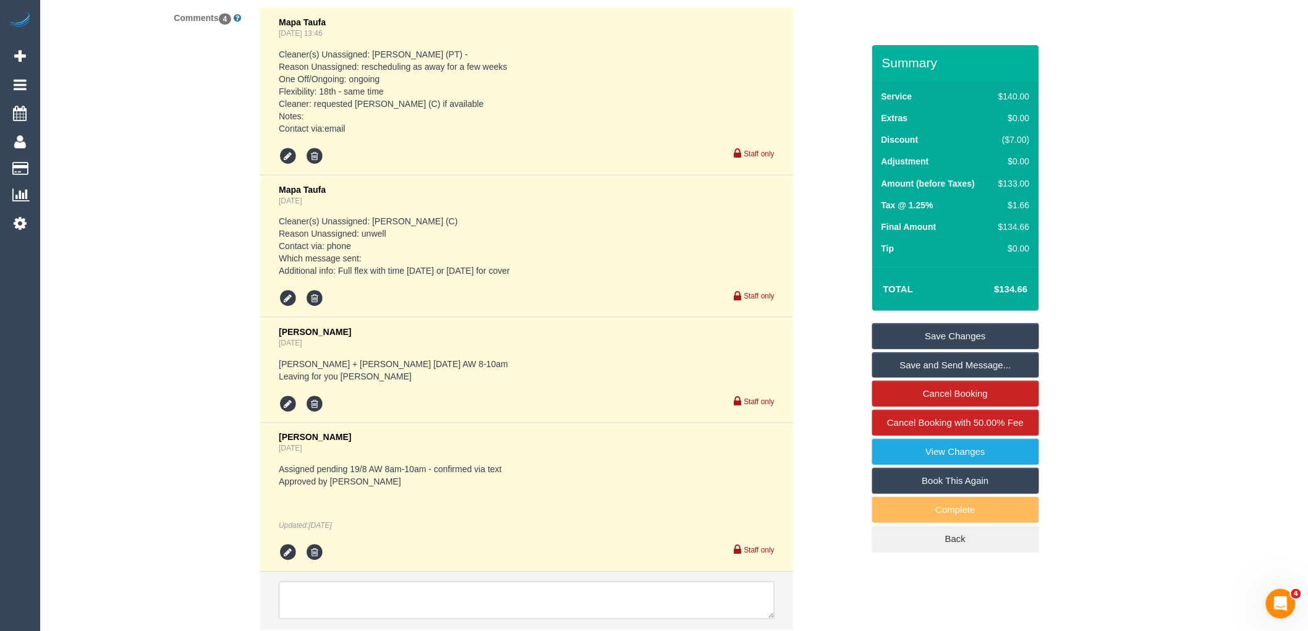
scroll to position [2597, 0]
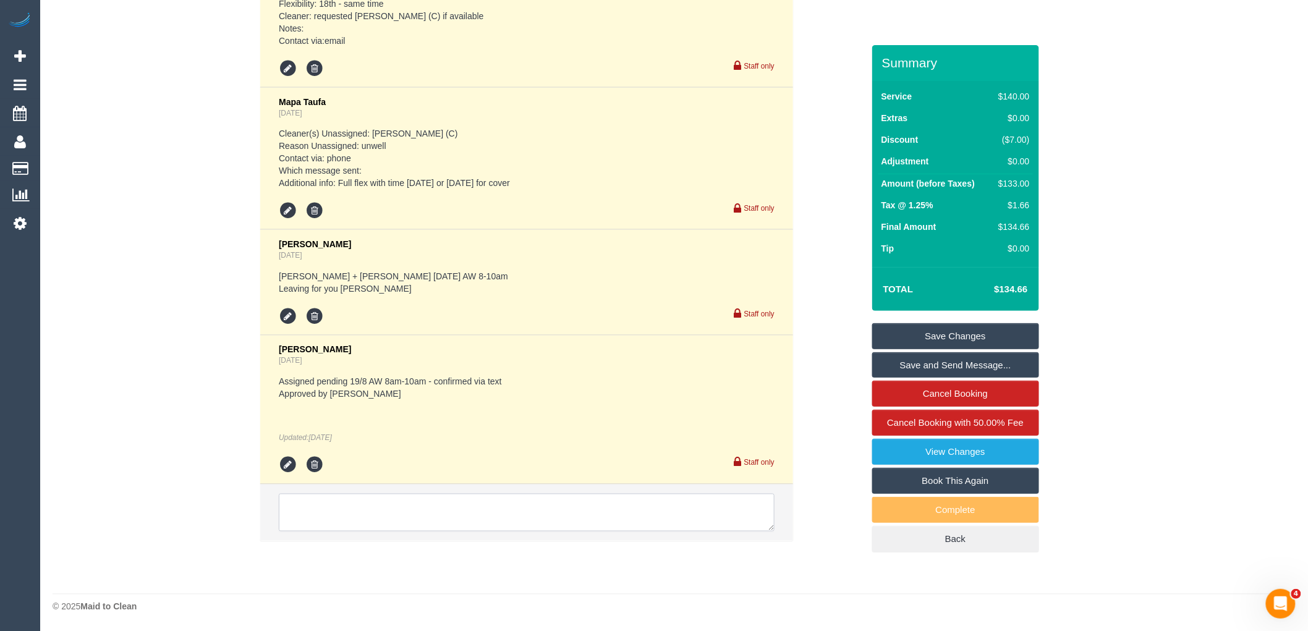
click at [454, 513] on textarea at bounding box center [527, 513] width 496 height 38
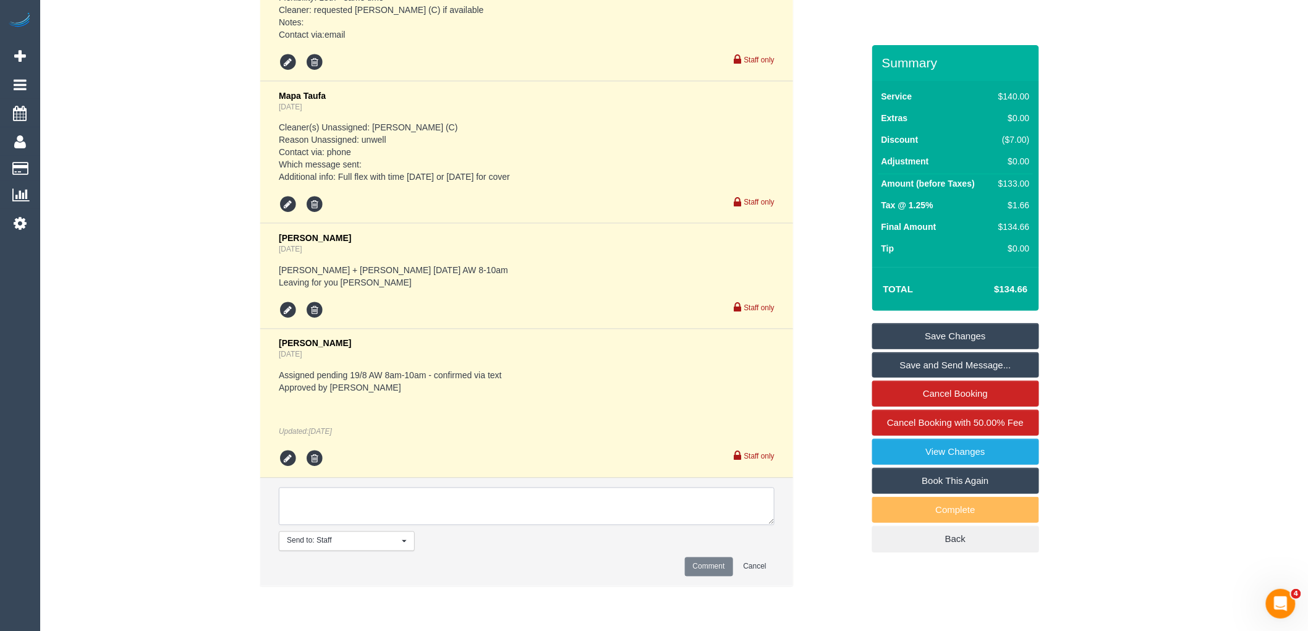
paste textarea "[PERSON_NAME] paid 0.87 for parking - advised after customer was charged. [PERS…"
click at [354, 499] on textarea at bounding box center [527, 507] width 496 height 38
type textarea "[PERSON_NAME] paid $8.99 for parking - advised after customer was charged. [PER…"
click at [711, 566] on button "Comment" at bounding box center [709, 567] width 48 height 19
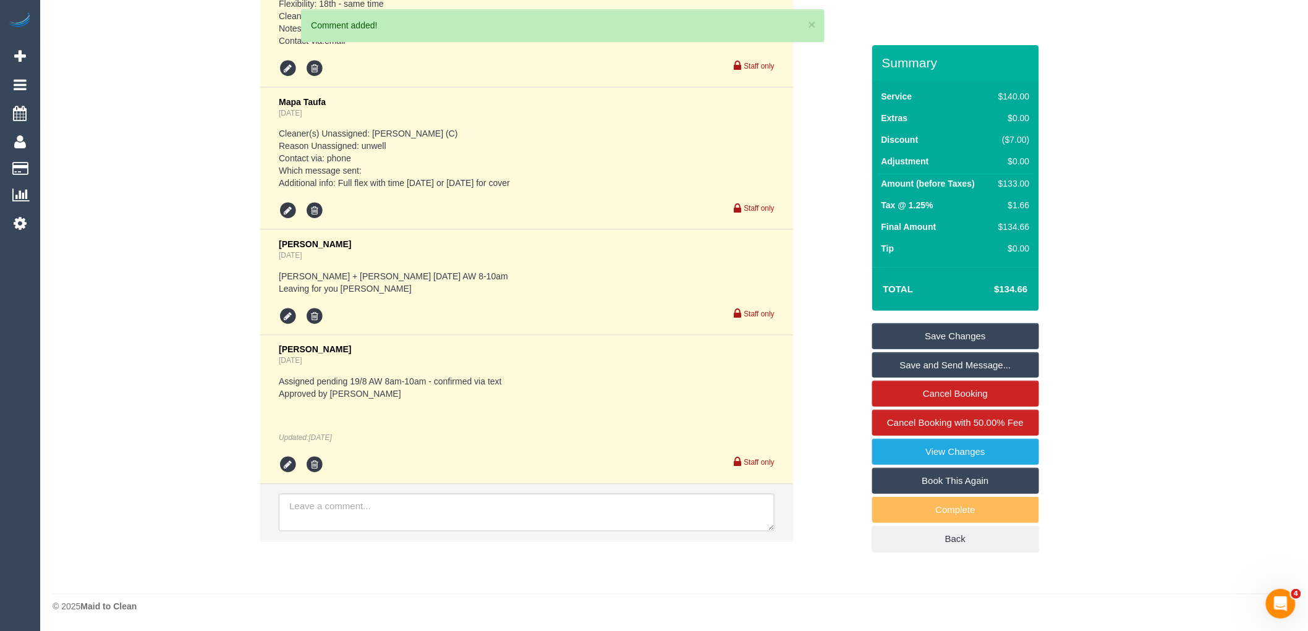
click at [990, 337] on link "Save Changes" at bounding box center [955, 336] width 167 height 26
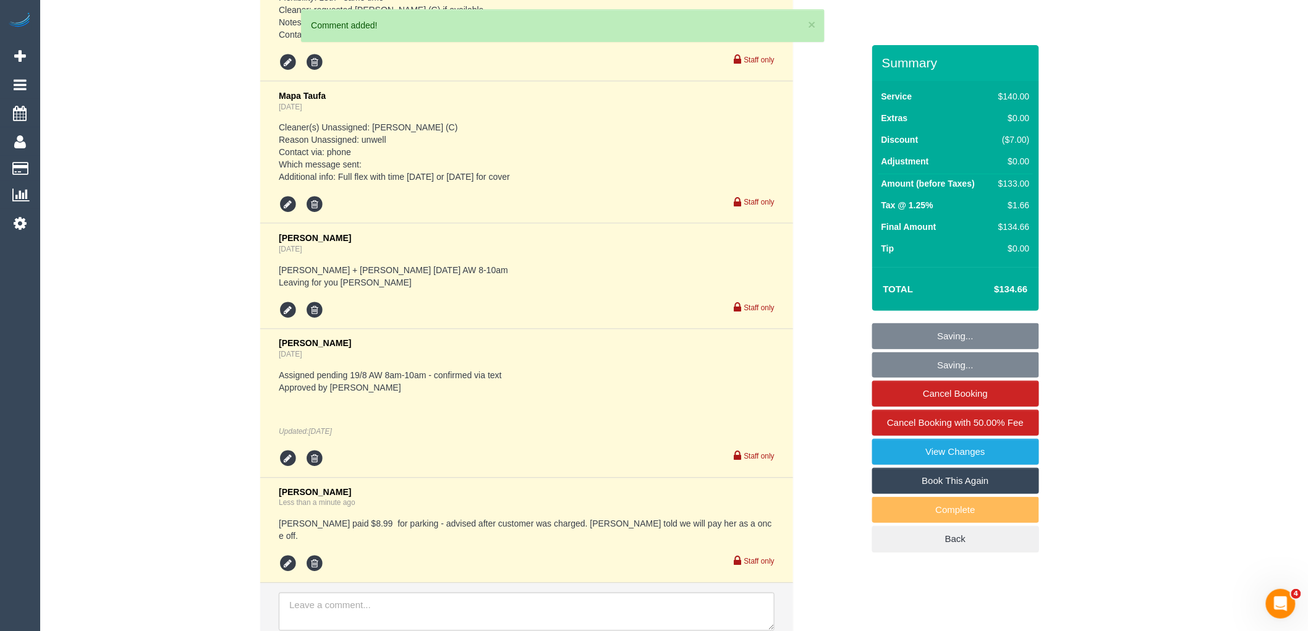
scroll to position [2689, 0]
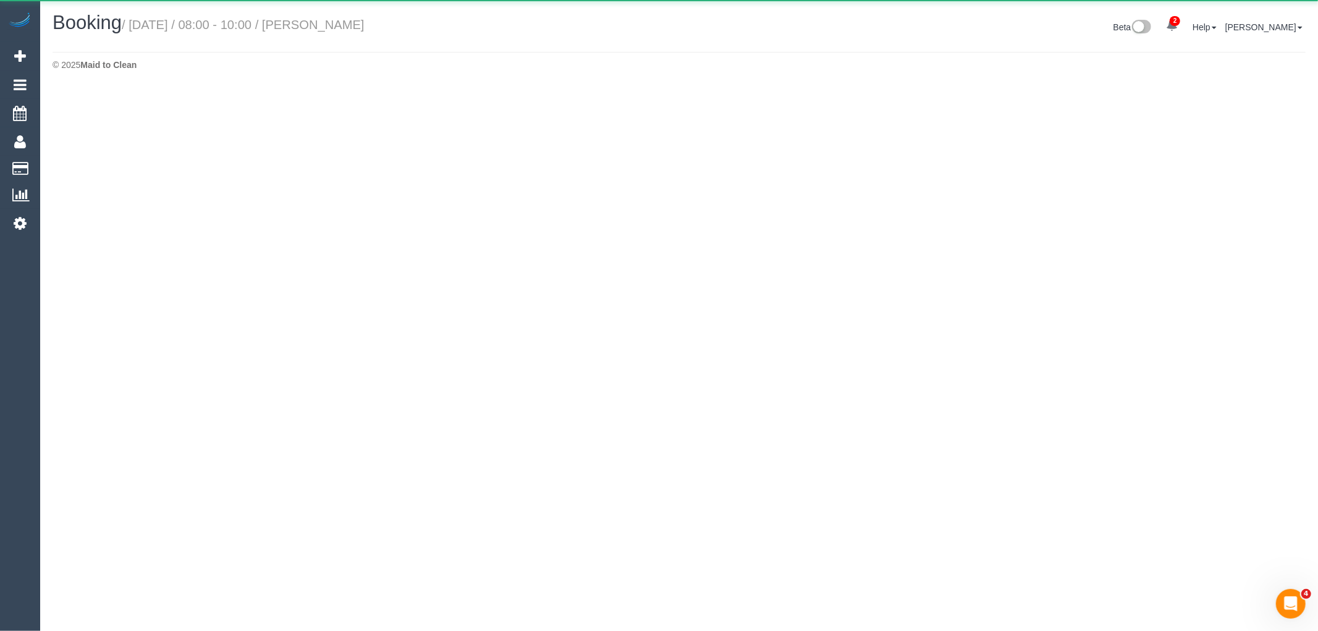
select select "VIC"
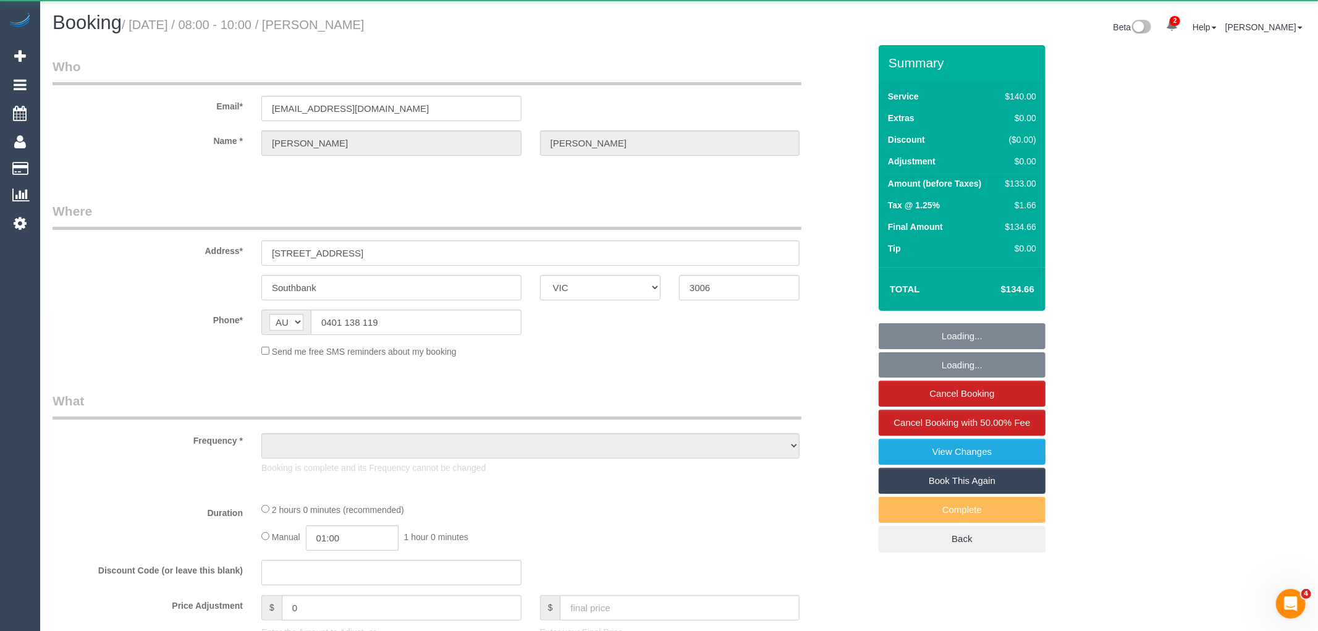
select select "object:6952"
select select "string:stripe-pm_1MKWMW2GScqysDRVc5rmOdac"
select select "number:28"
select select "number:14"
select select "number:20"
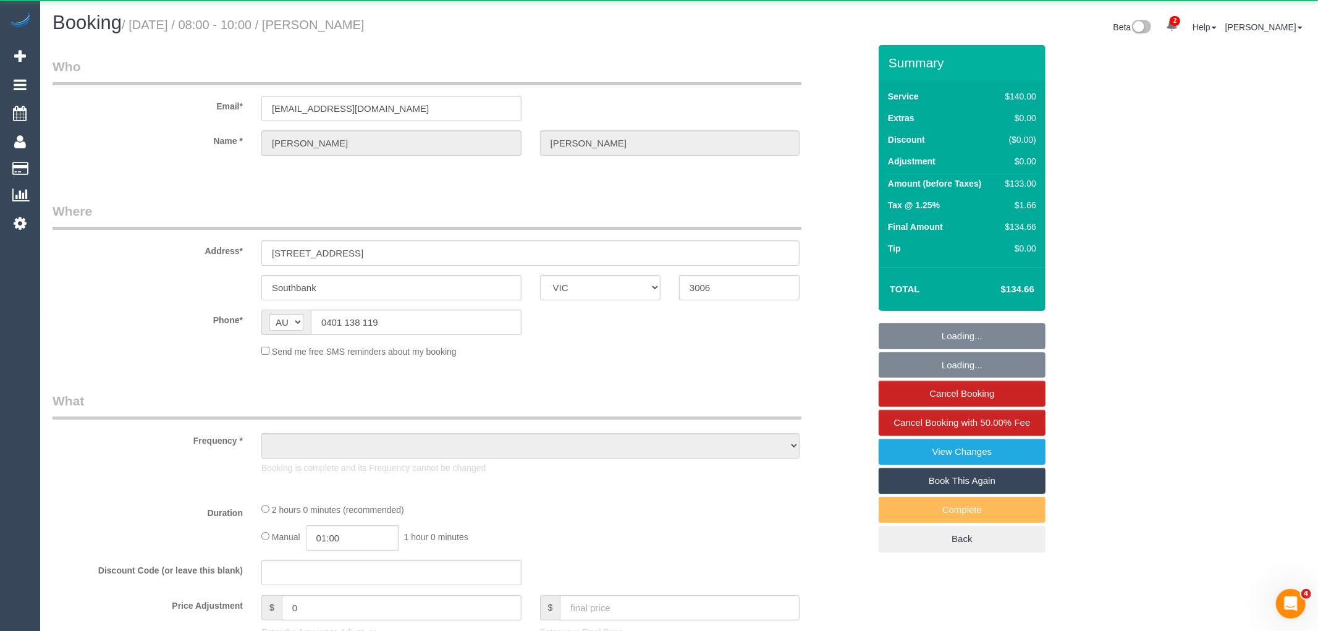
select select "number:24"
select select "number:35"
select select "number:12"
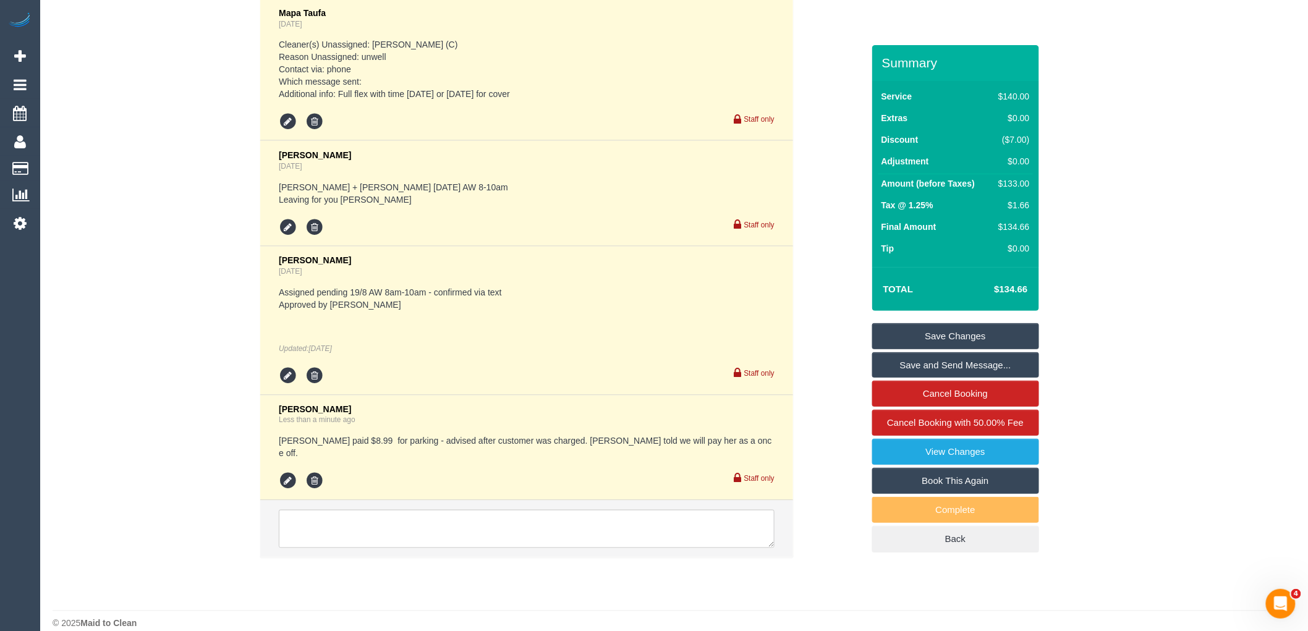
scroll to position [2689, 0]
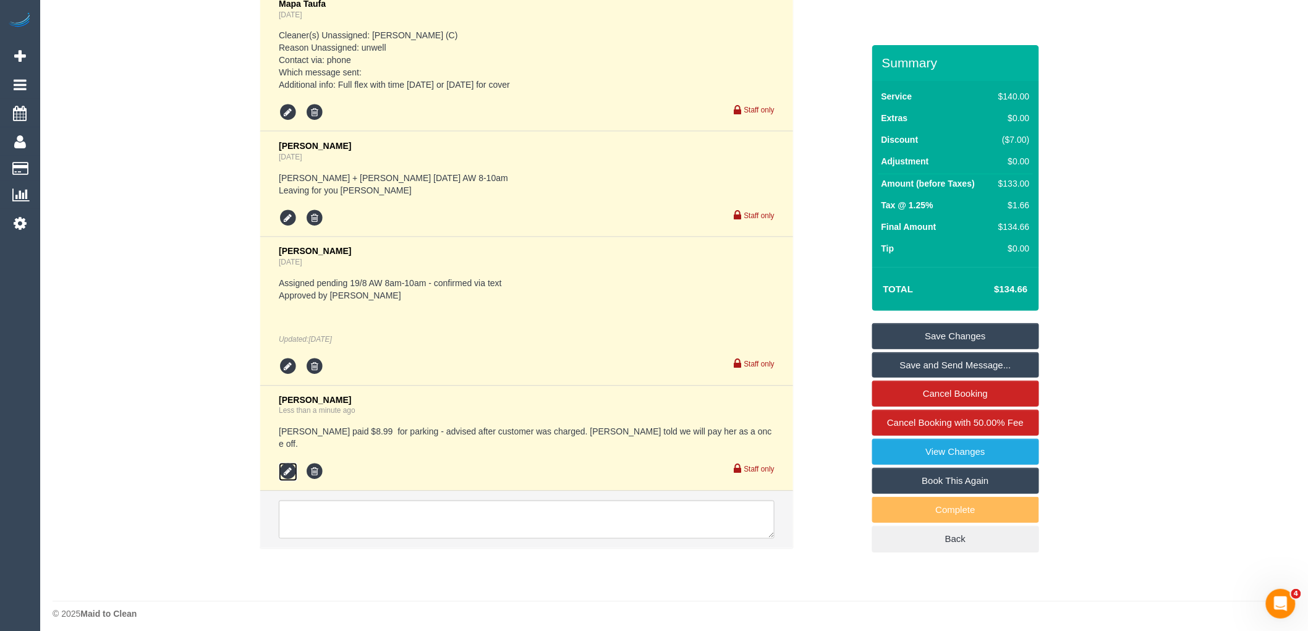
click at [289, 465] on icon at bounding box center [288, 472] width 19 height 19
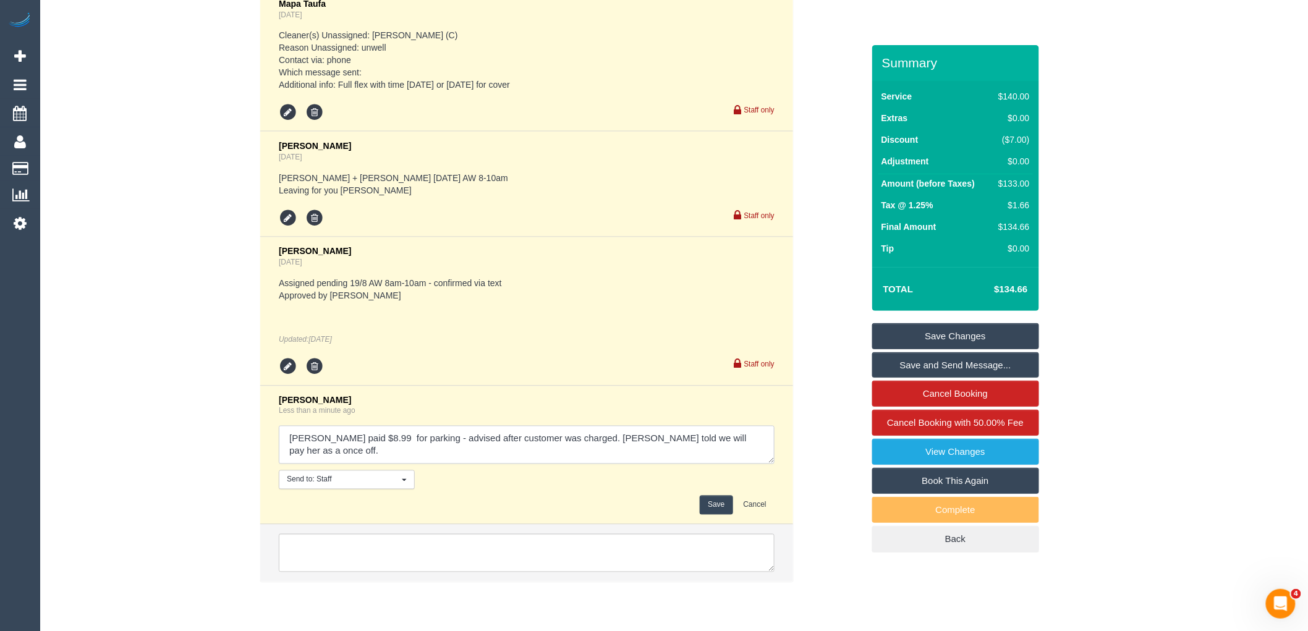
click at [755, 443] on textarea at bounding box center [527, 445] width 496 height 38
type textarea "[PERSON_NAME] paid $8.99 for parking - advised after customer was charged. [PER…"
click at [709, 507] on button "Save" at bounding box center [716, 505] width 33 height 19
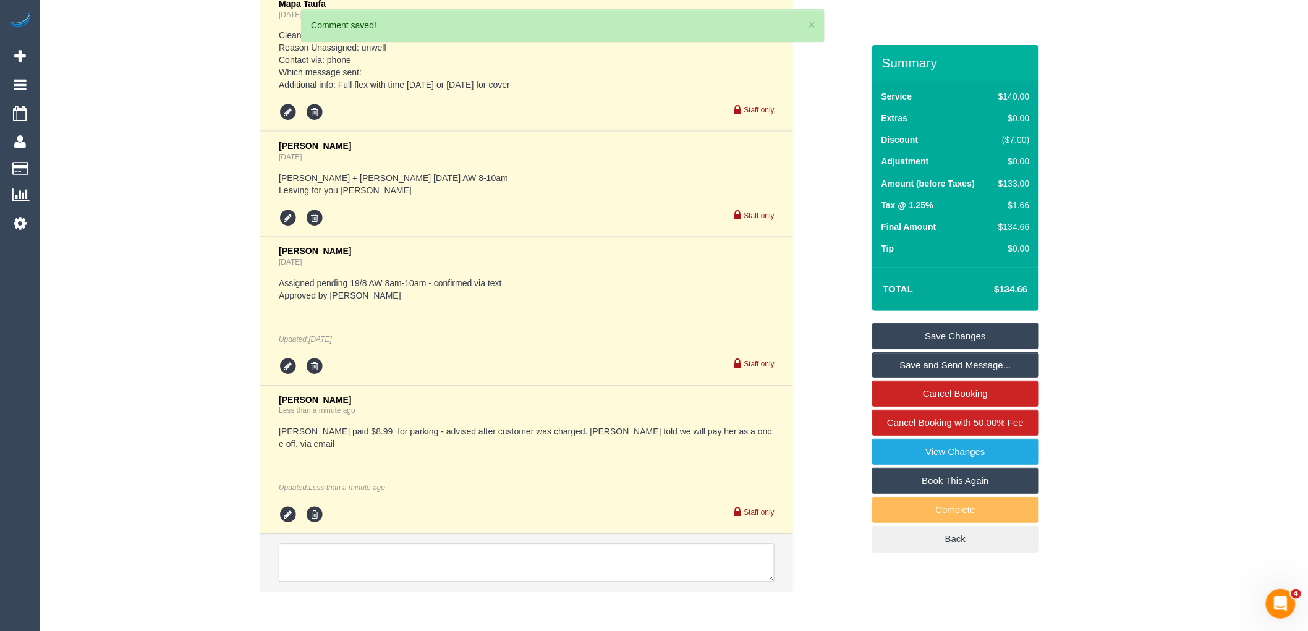
click at [969, 335] on link "Save Changes" at bounding box center [955, 336] width 167 height 26
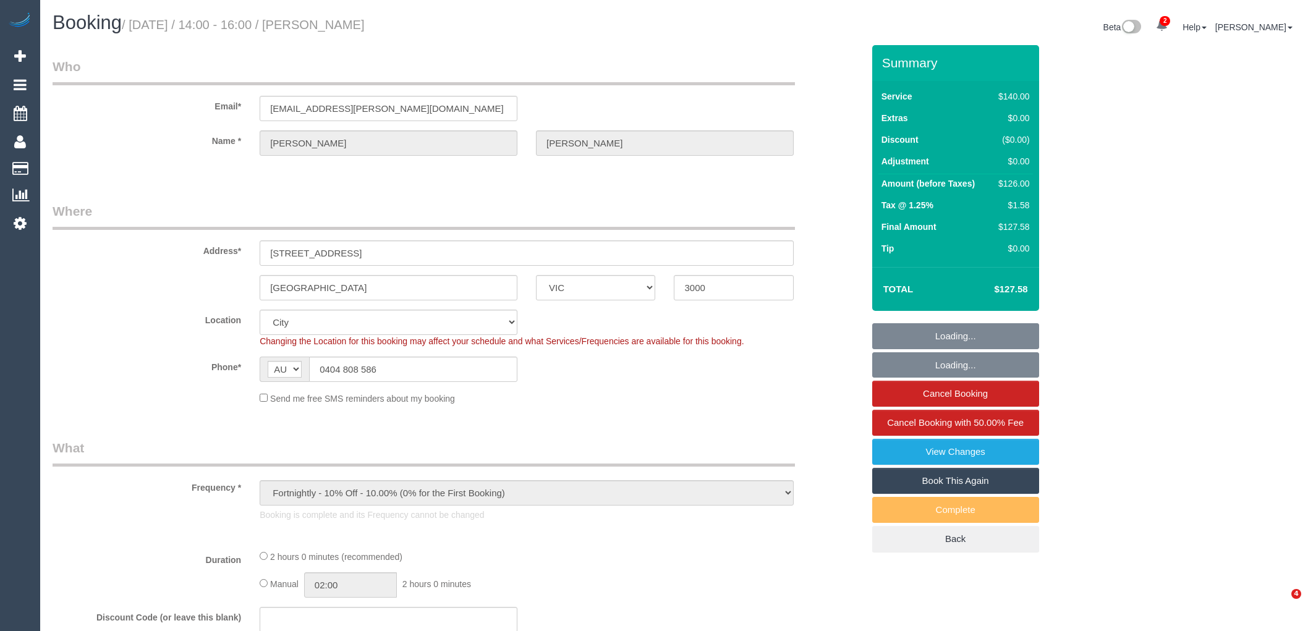
select select "VIC"
select select "number:29"
select select "number:14"
select select "number:20"
select select "number:24"
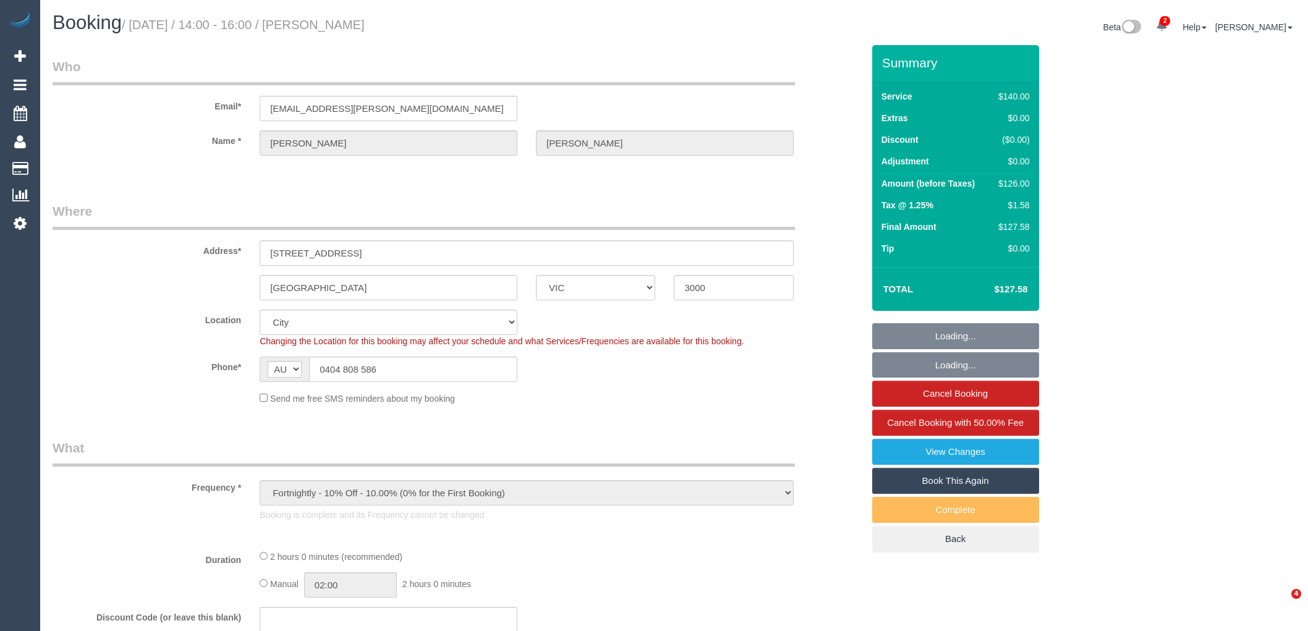
select select "number:34"
select select "number:26"
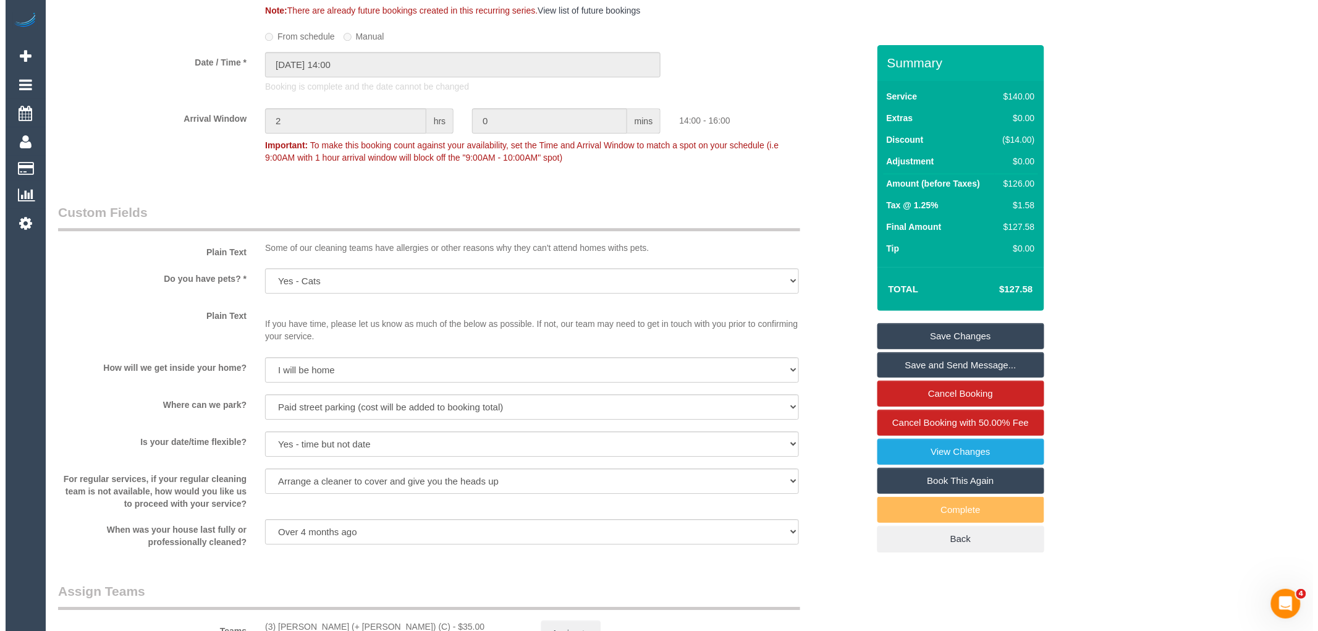
scroll to position [1716, 0]
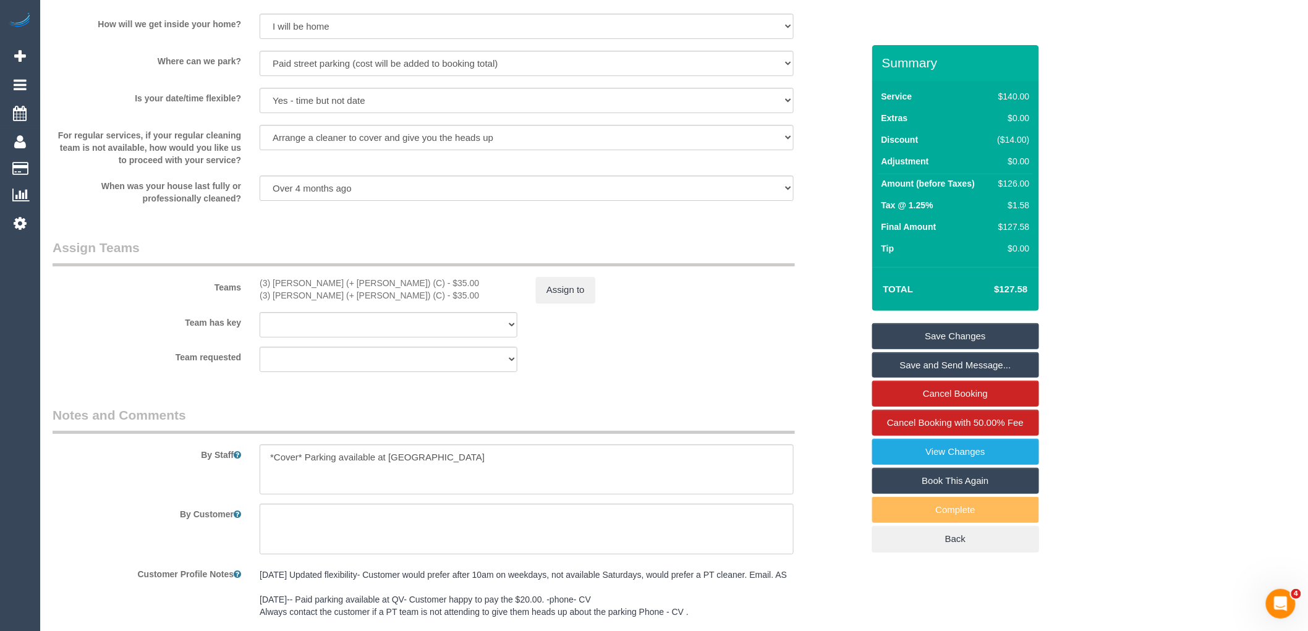
click at [375, 214] on fieldset "Custom Fields Plain Text Some of our cleaning teams have allergies or other rea…" at bounding box center [458, 37] width 810 height 354
click at [575, 288] on button "Assign to" at bounding box center [565, 290] width 59 height 26
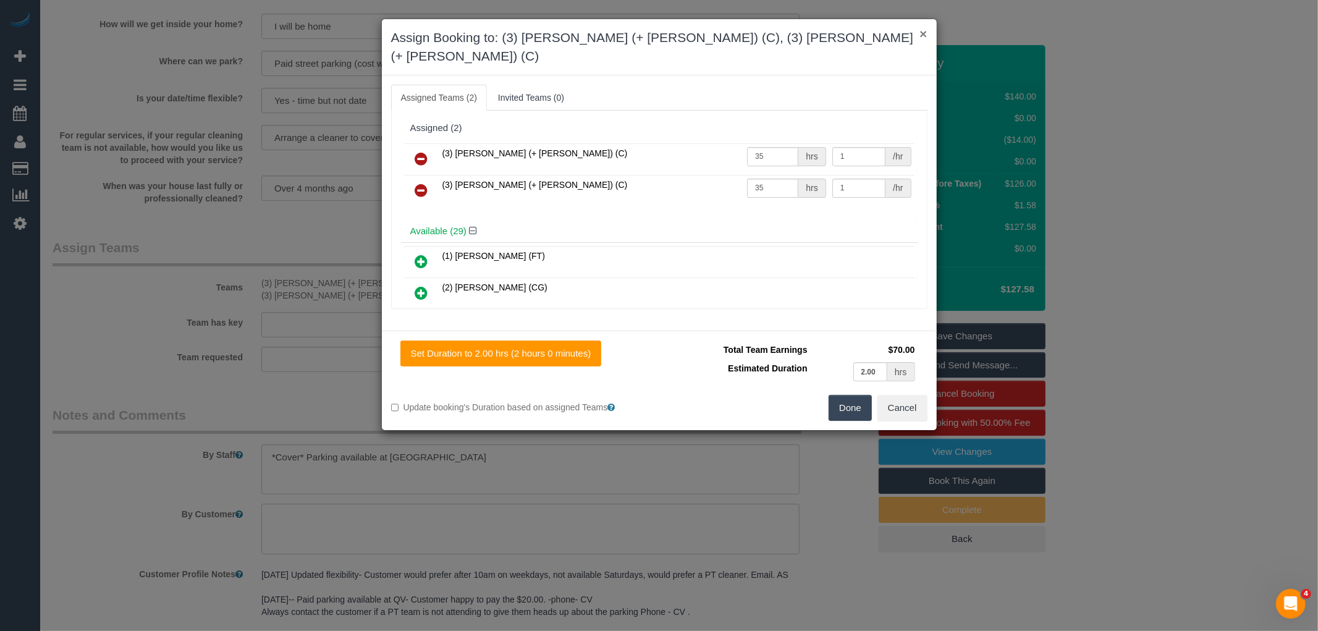
click at [922, 32] on button "×" at bounding box center [923, 33] width 7 height 13
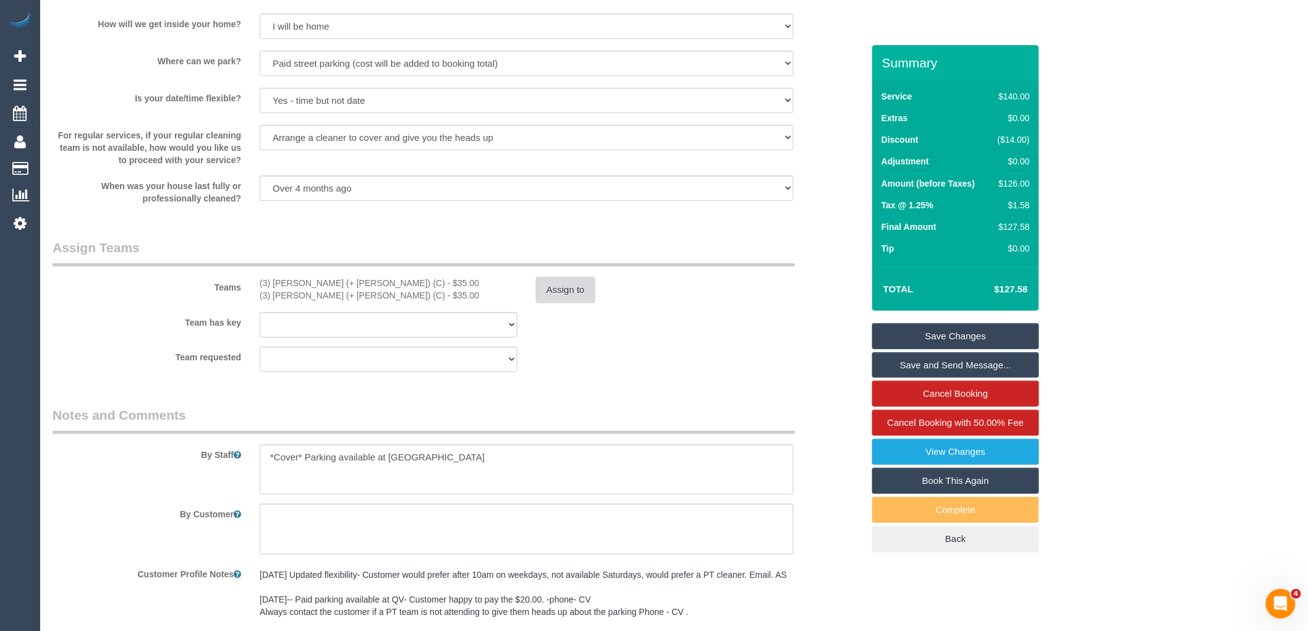
click at [582, 289] on button "Assign to" at bounding box center [565, 290] width 59 height 26
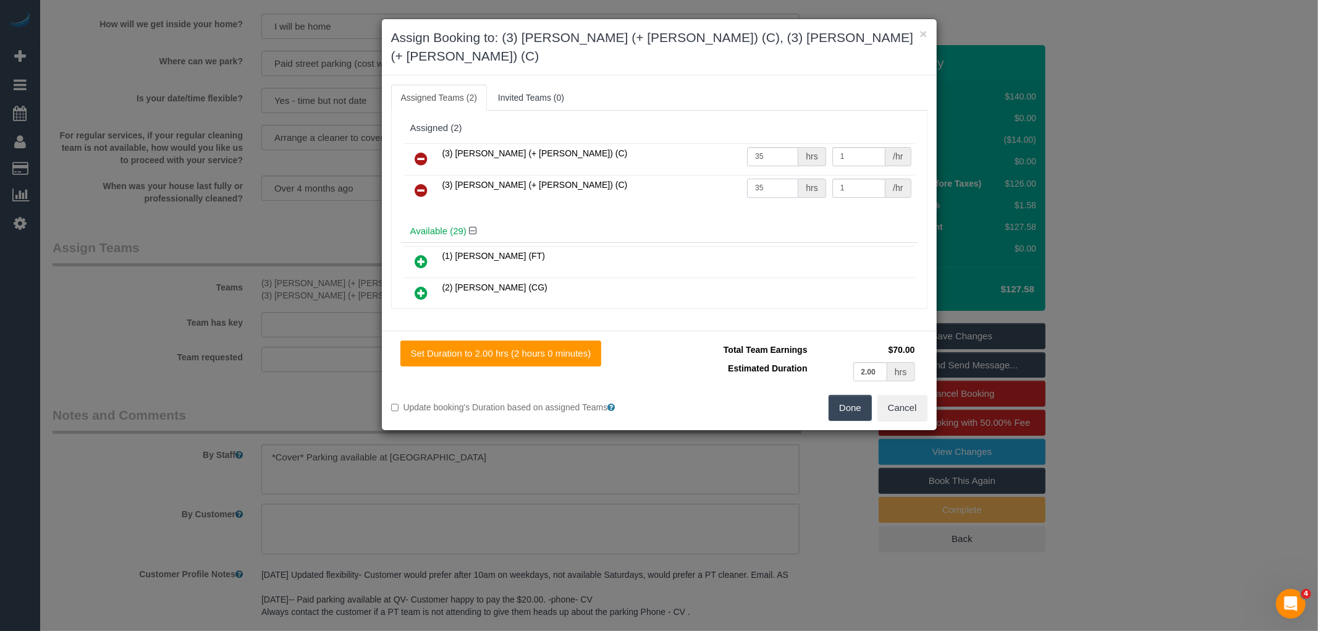
drag, startPoint x: 763, startPoint y: 167, endPoint x: 691, endPoint y: 169, distance: 71.7
click at [691, 175] on tr "(3) Tania (+ Cristian) (C) 35 hrs 1 /hr" at bounding box center [659, 191] width 511 height 32
click at [909, 395] on button "Cancel" at bounding box center [903, 408] width 50 height 26
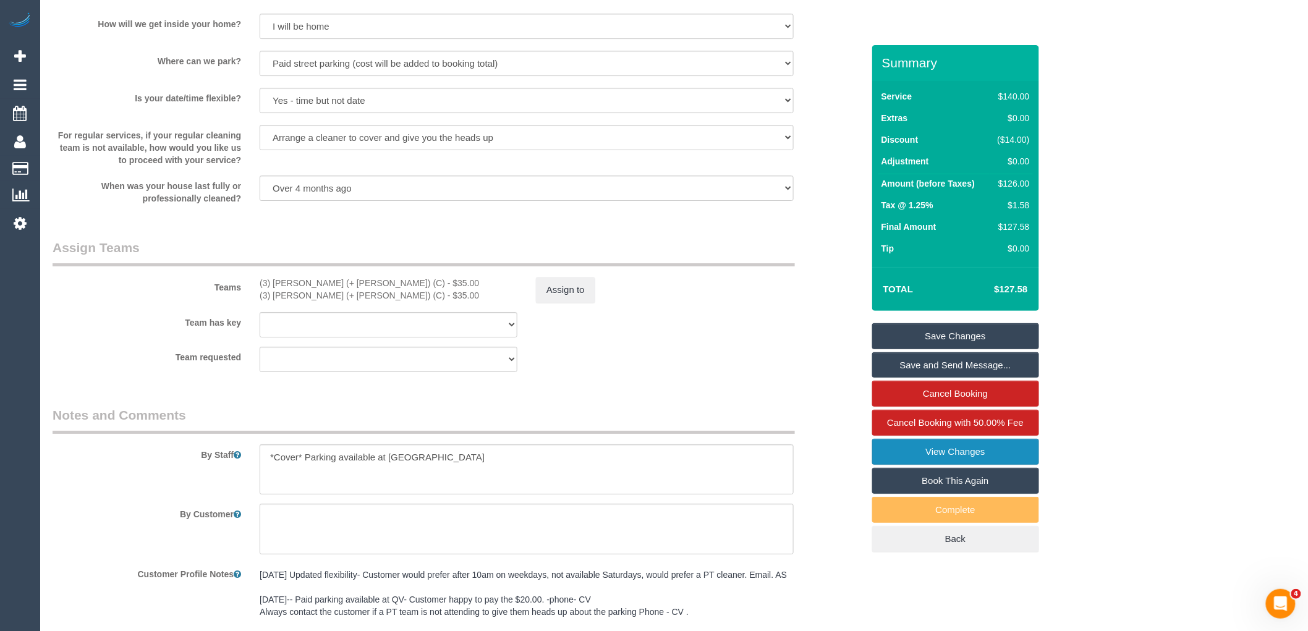
click at [965, 454] on link "View Changes" at bounding box center [955, 452] width 167 height 26
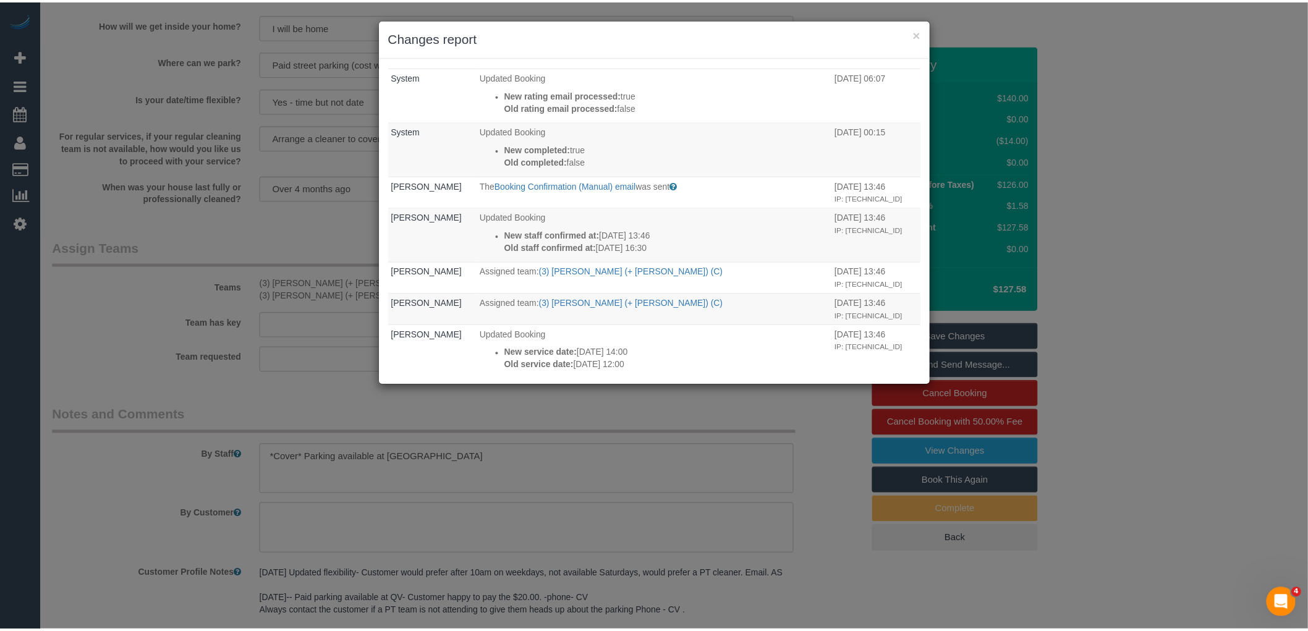
scroll to position [0, 0]
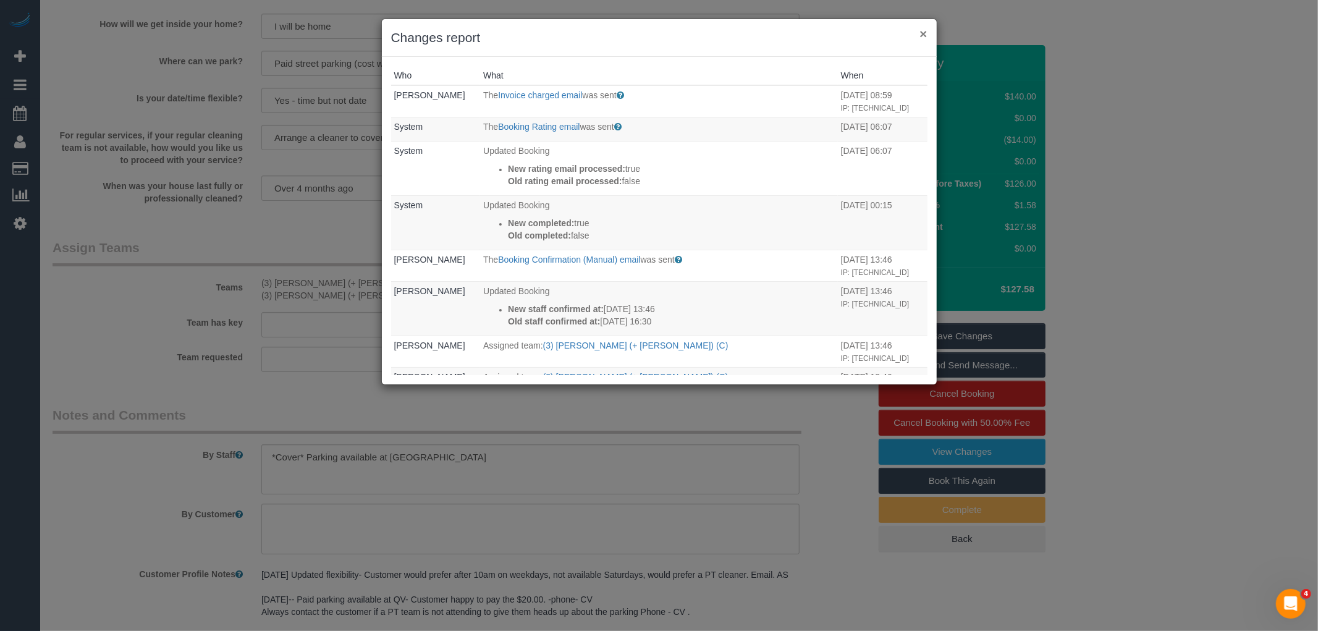
click at [926, 33] on button "×" at bounding box center [923, 33] width 7 height 13
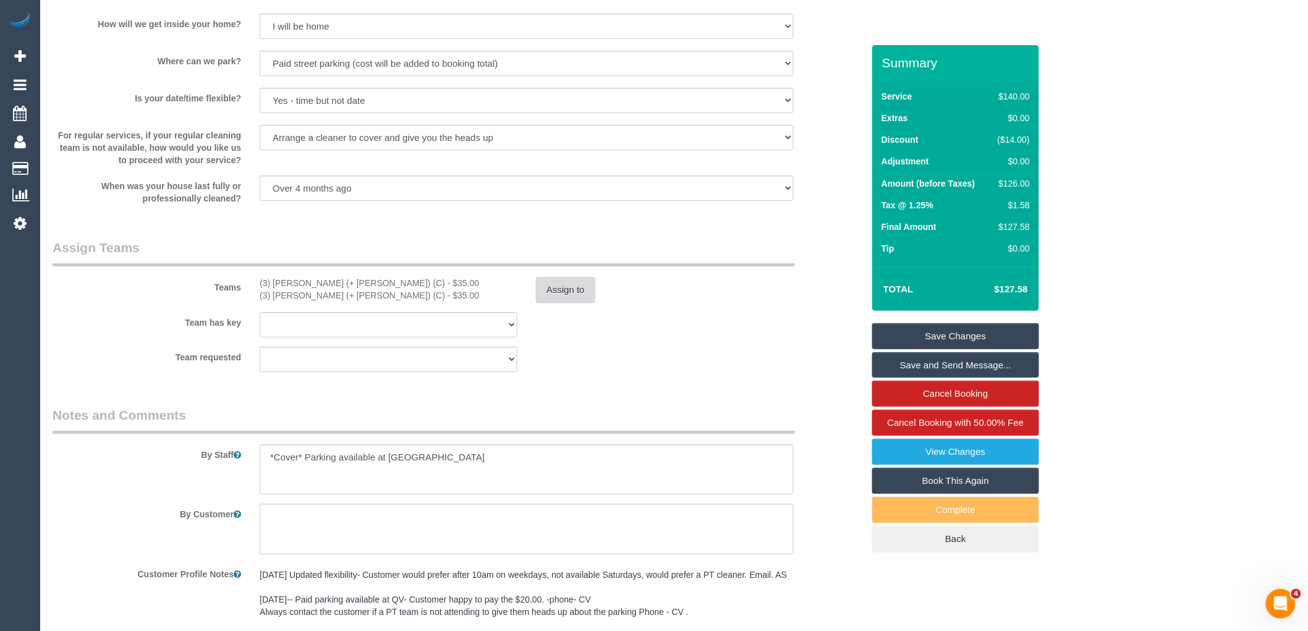
click at [581, 303] on button "Assign to" at bounding box center [565, 290] width 59 height 26
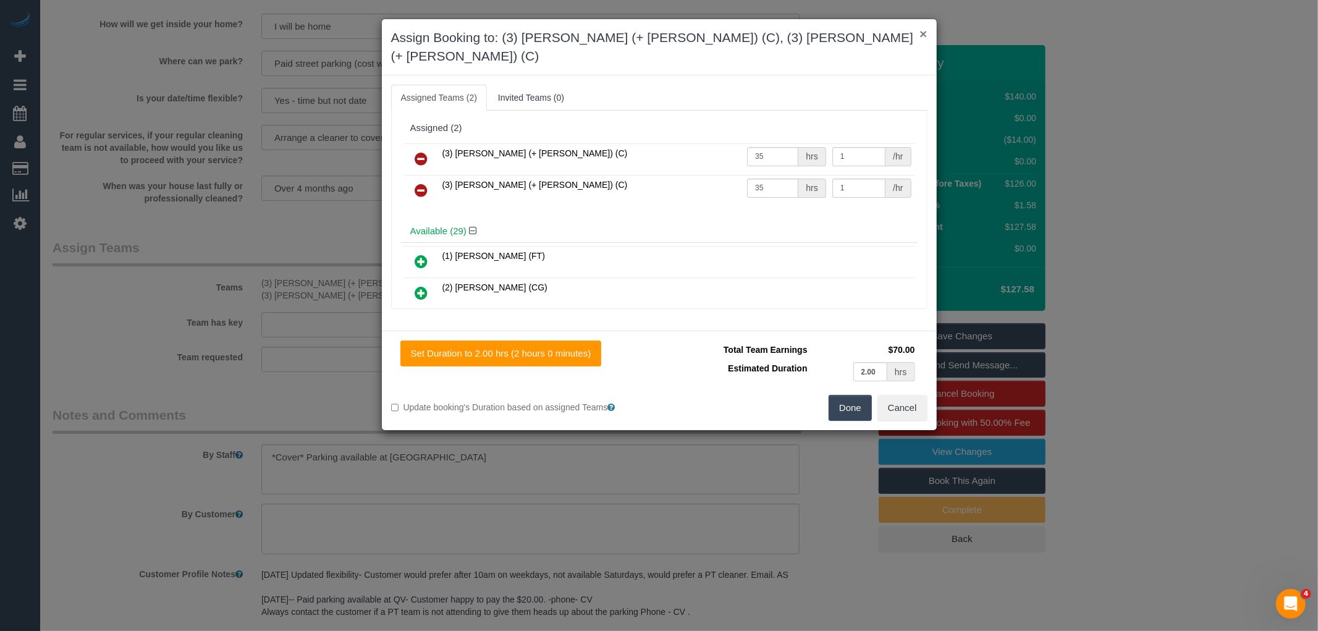
click at [922, 33] on button "×" at bounding box center [923, 33] width 7 height 13
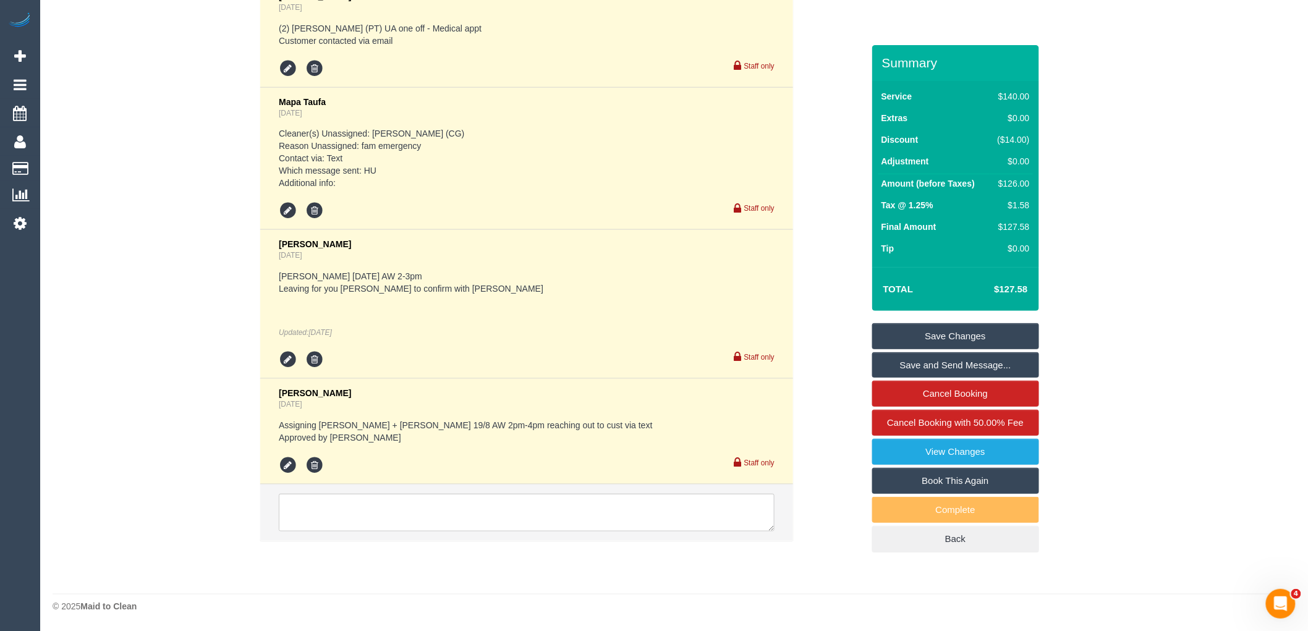
scroll to position [2424, 0]
click at [441, 501] on textarea at bounding box center [527, 513] width 496 height 38
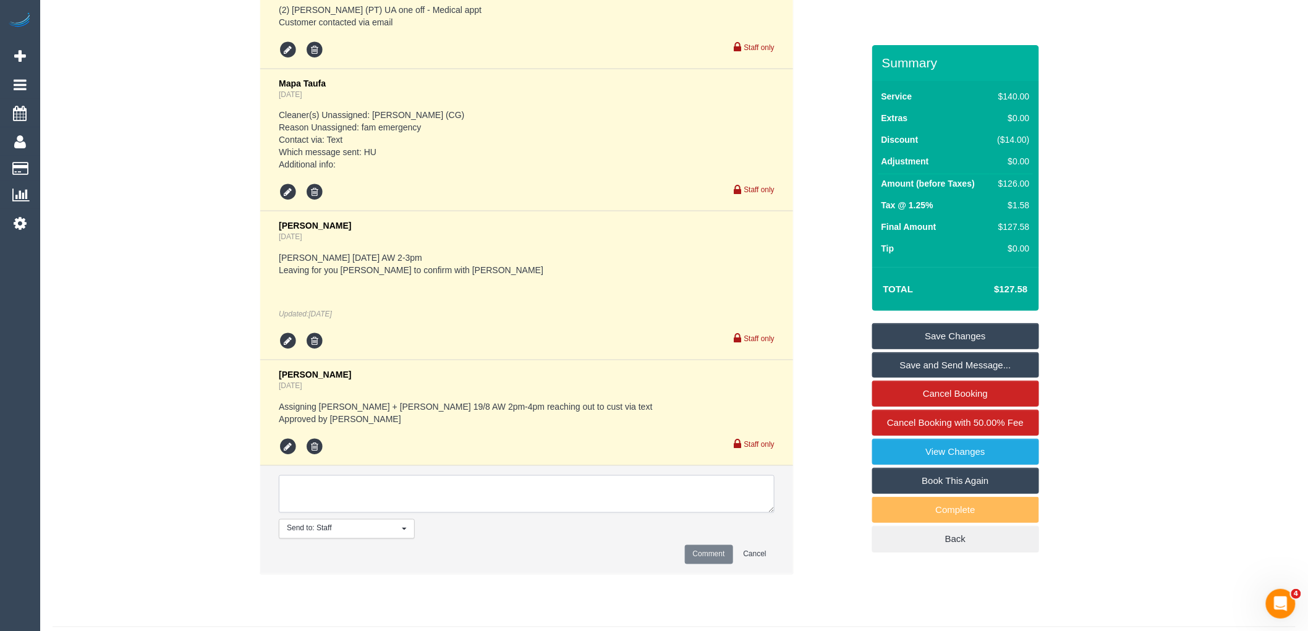
paste textarea "[PERSON_NAME] paid 0.87 for parking - advised after customer was charged. [PERS…"
click at [353, 502] on textarea at bounding box center [527, 494] width 496 height 38
click at [748, 510] on textarea at bounding box center [527, 494] width 496 height 38
type textarea "Tania paid $9.63 for parking - advised after customer was charged. Tania told w…"
click at [718, 564] on button "Comment" at bounding box center [709, 554] width 48 height 19
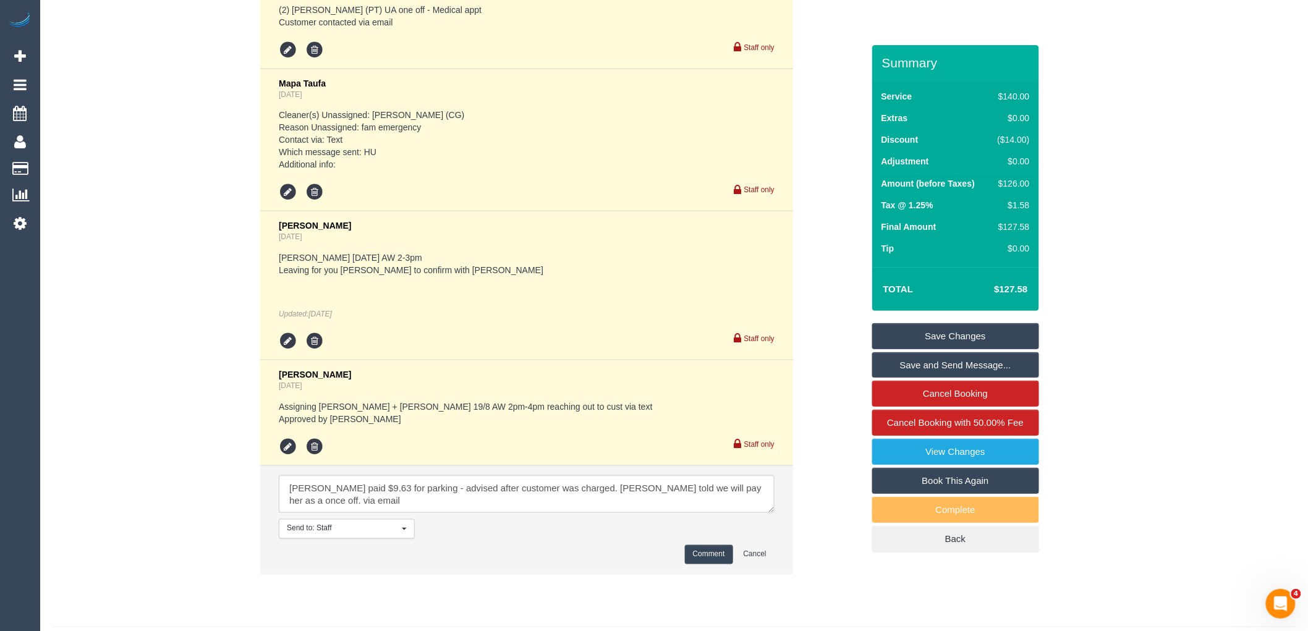
click at [1000, 329] on link "Save Changes" at bounding box center [955, 336] width 167 height 26
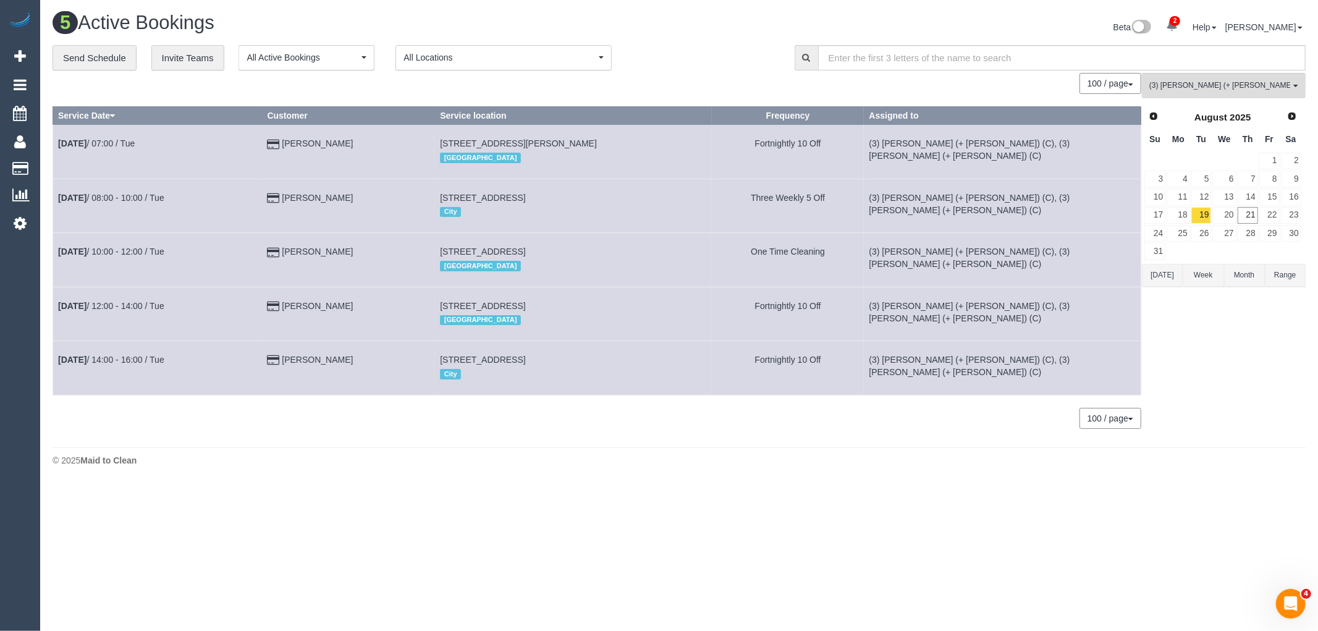
click at [355, 499] on body "2 Beta Your Notifications You have 0 alerts × You have 1 to charge for 21/08/20…" at bounding box center [659, 315] width 1318 height 631
